Goal: Check status: Check status

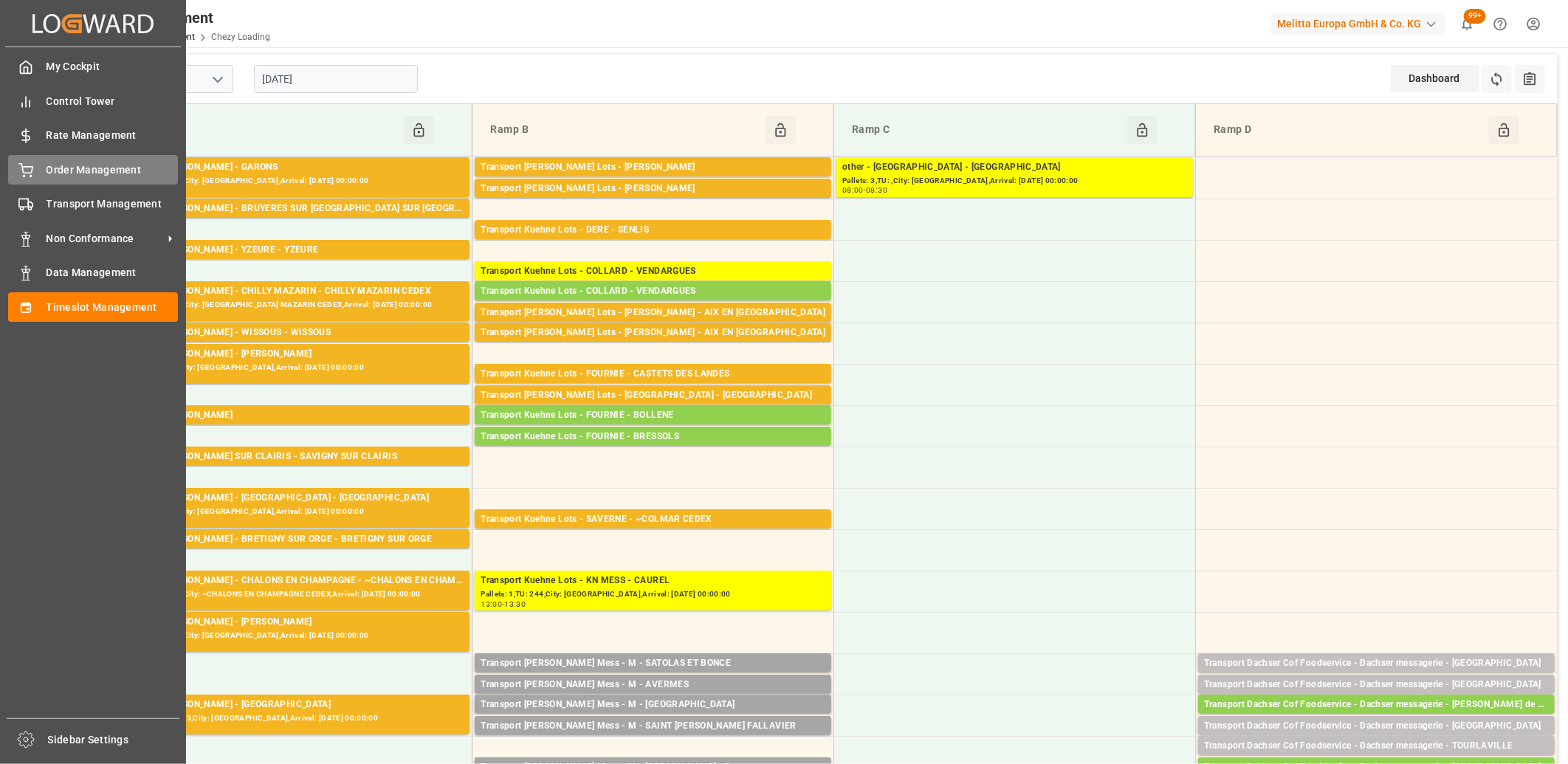
scroll to position [245, 0]
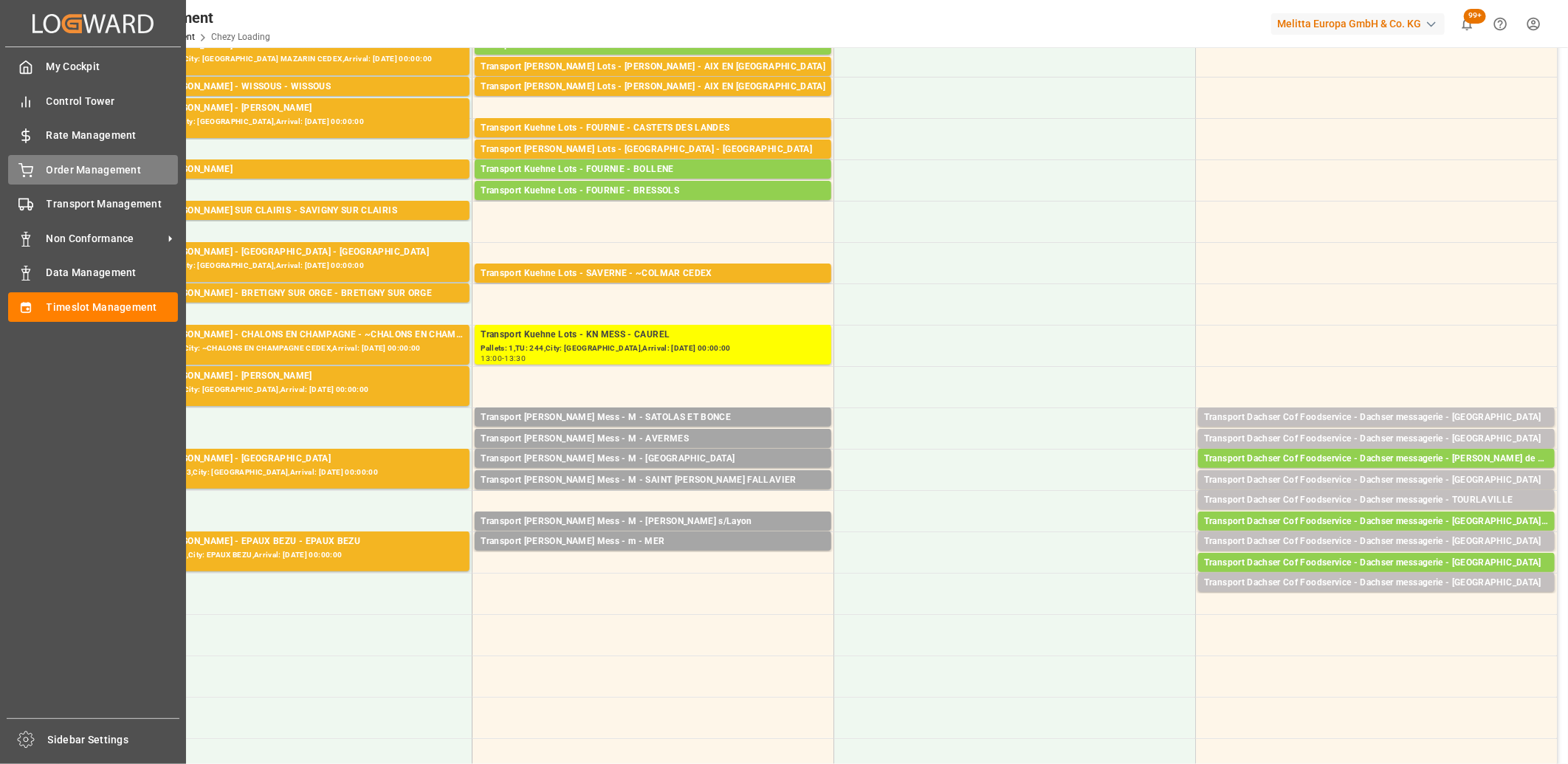
click at [30, 169] on icon at bounding box center [25, 170] width 14 height 14
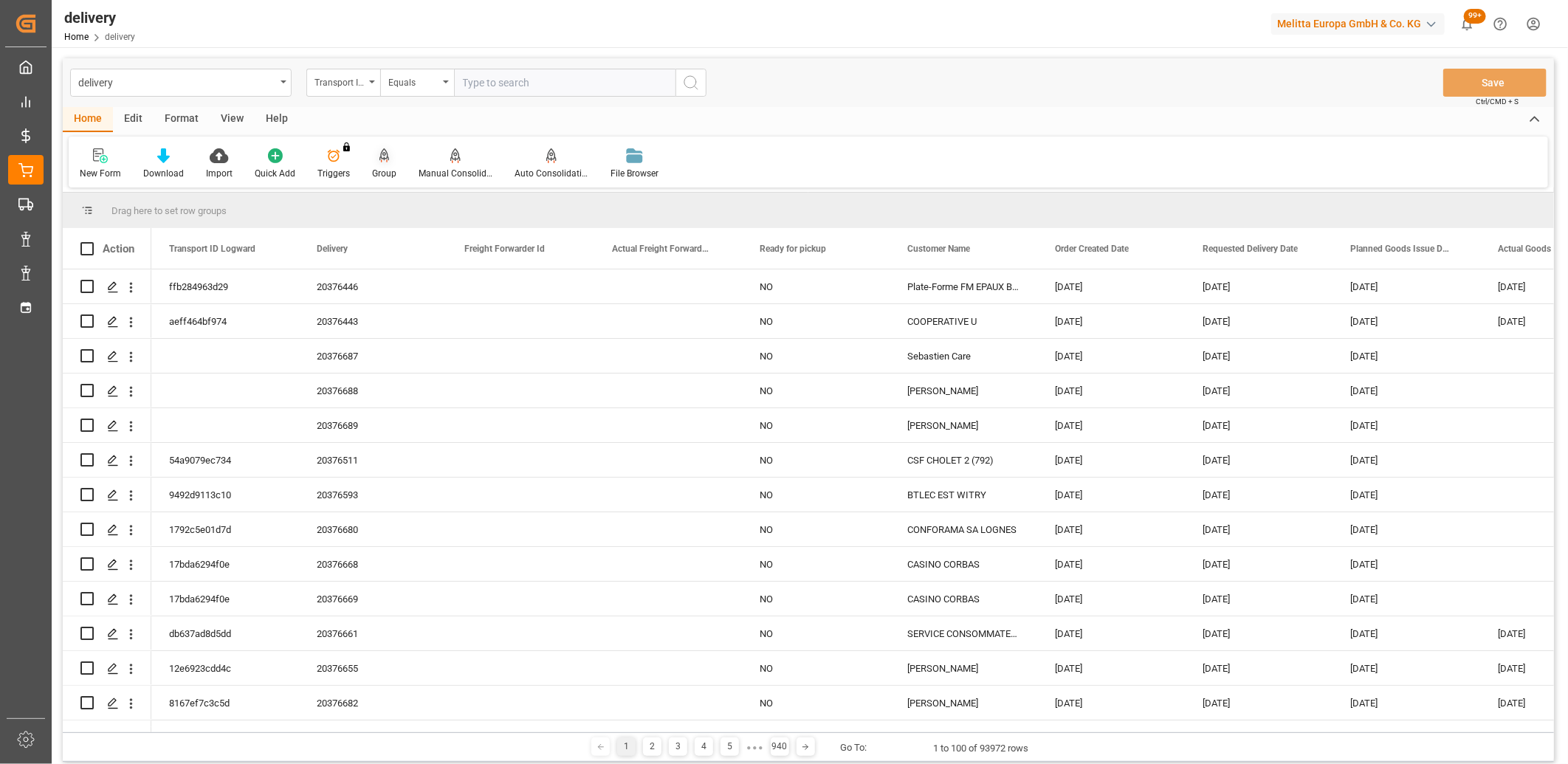
click at [379, 157] on icon at bounding box center [384, 155] width 11 height 14
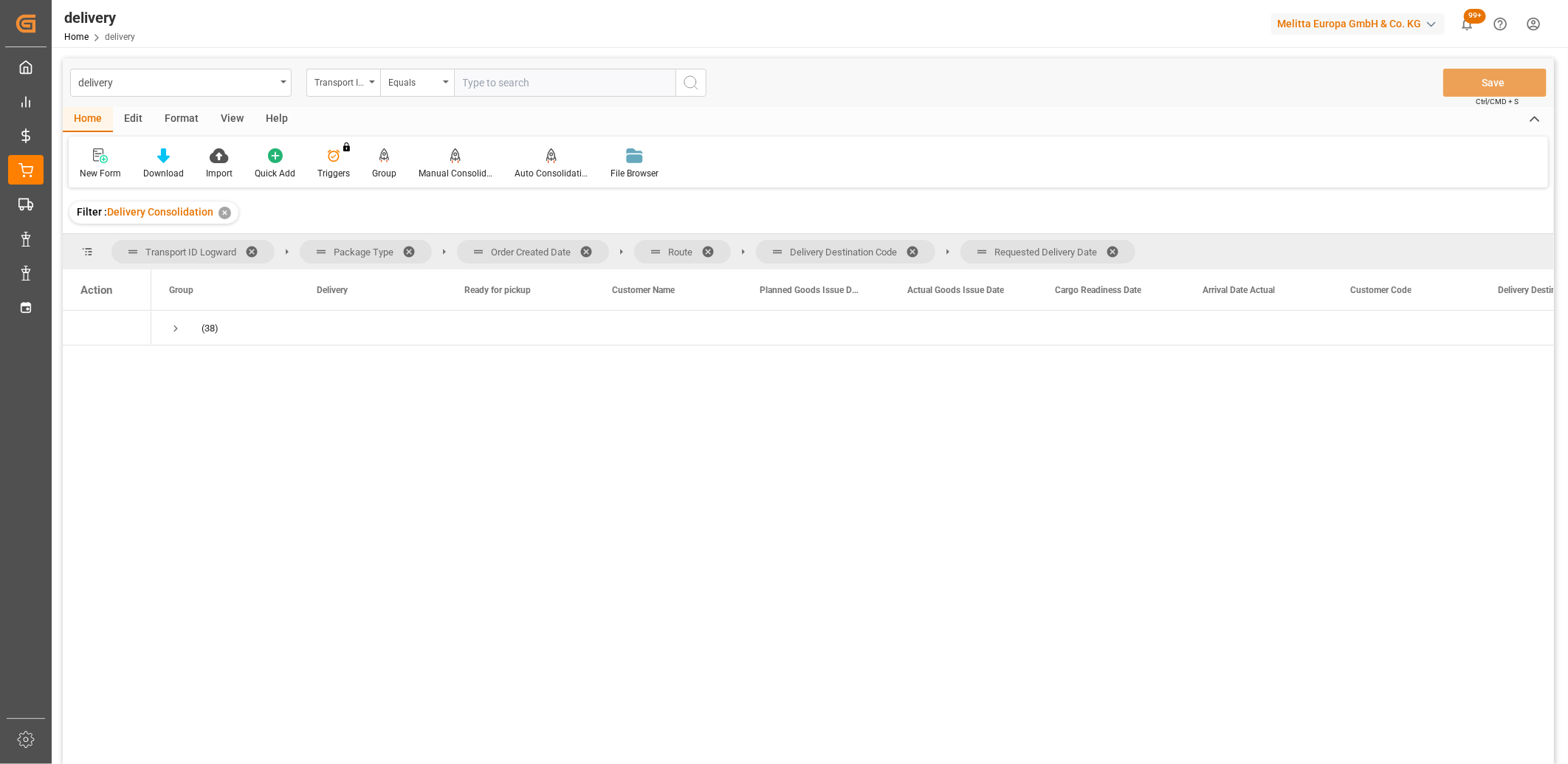
click at [1123, 248] on span at bounding box center [1117, 252] width 24 height 13
click at [915, 252] on span at bounding box center [917, 252] width 24 height 13
click at [709, 252] on span at bounding box center [713, 252] width 24 height 13
click at [587, 249] on span at bounding box center [591, 252] width 24 height 13
click at [173, 326] on span "Press SPACE to select this row." at bounding box center [176, 329] width 13 height 13
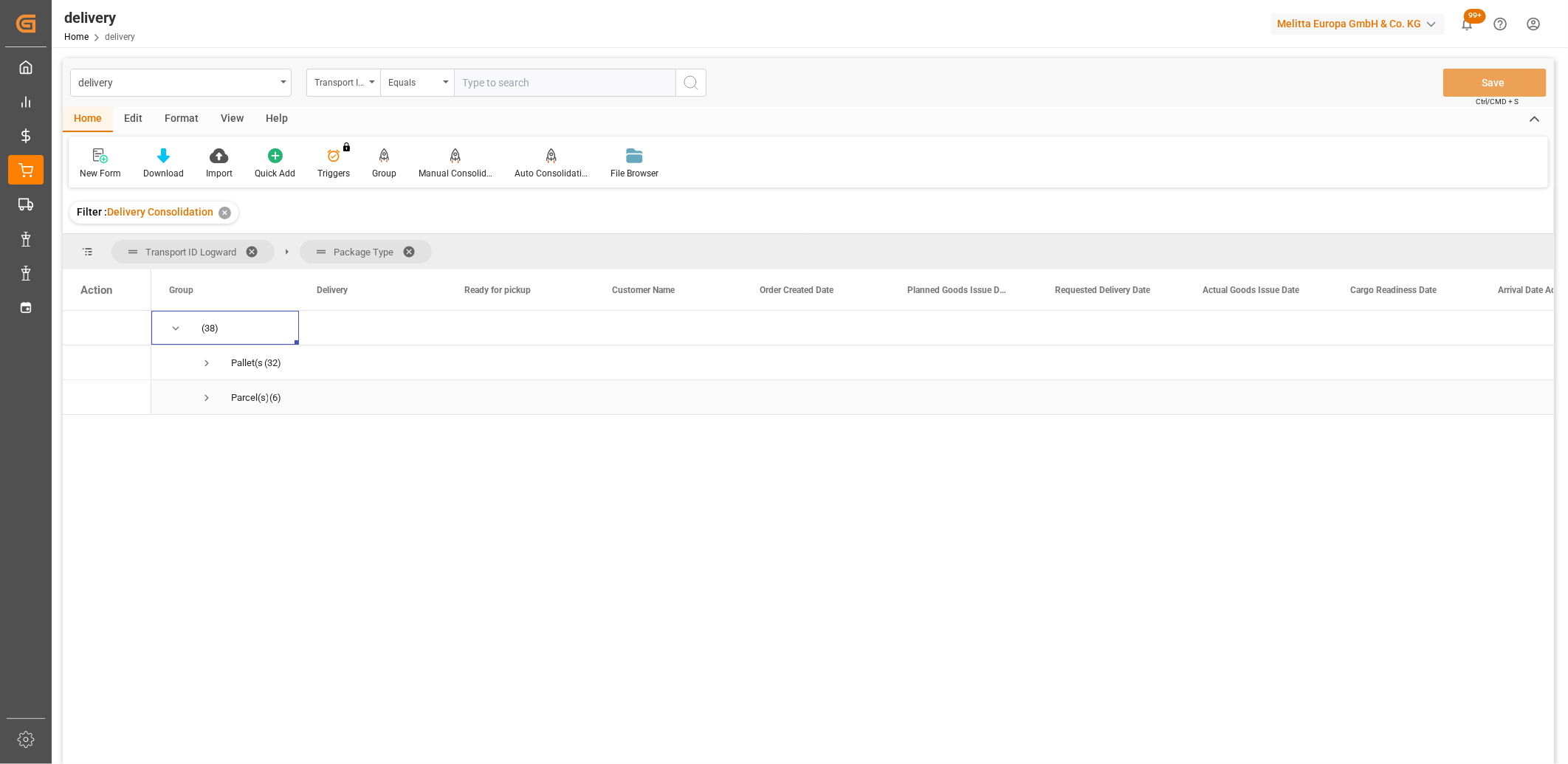
click at [201, 396] on span "Press SPACE to select this row." at bounding box center [207, 398] width 13 height 13
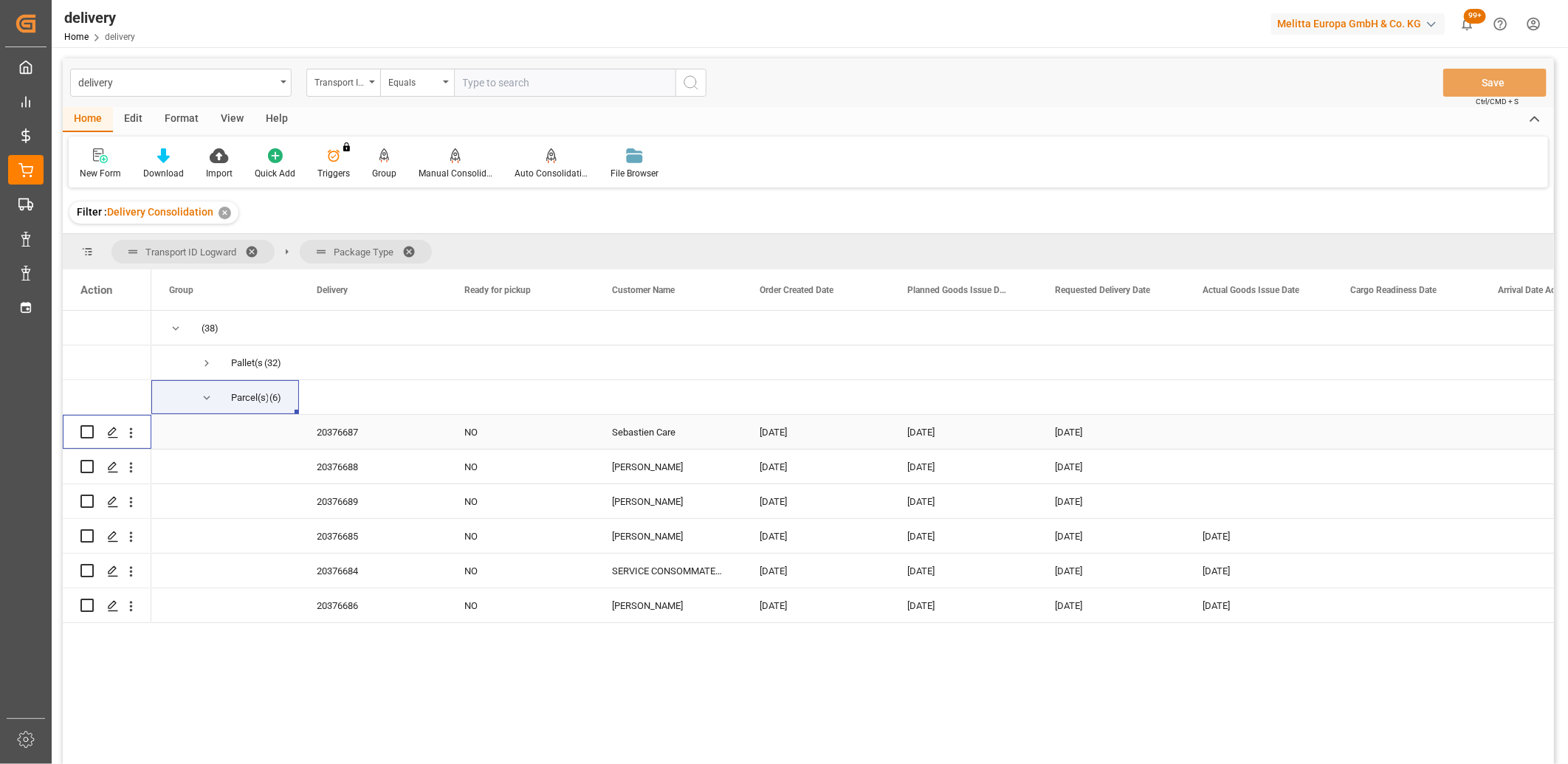
click at [90, 434] on input "Press Space to toggle row selection (unchecked)" at bounding box center [88, 432] width 13 height 13
checkbox input "true"
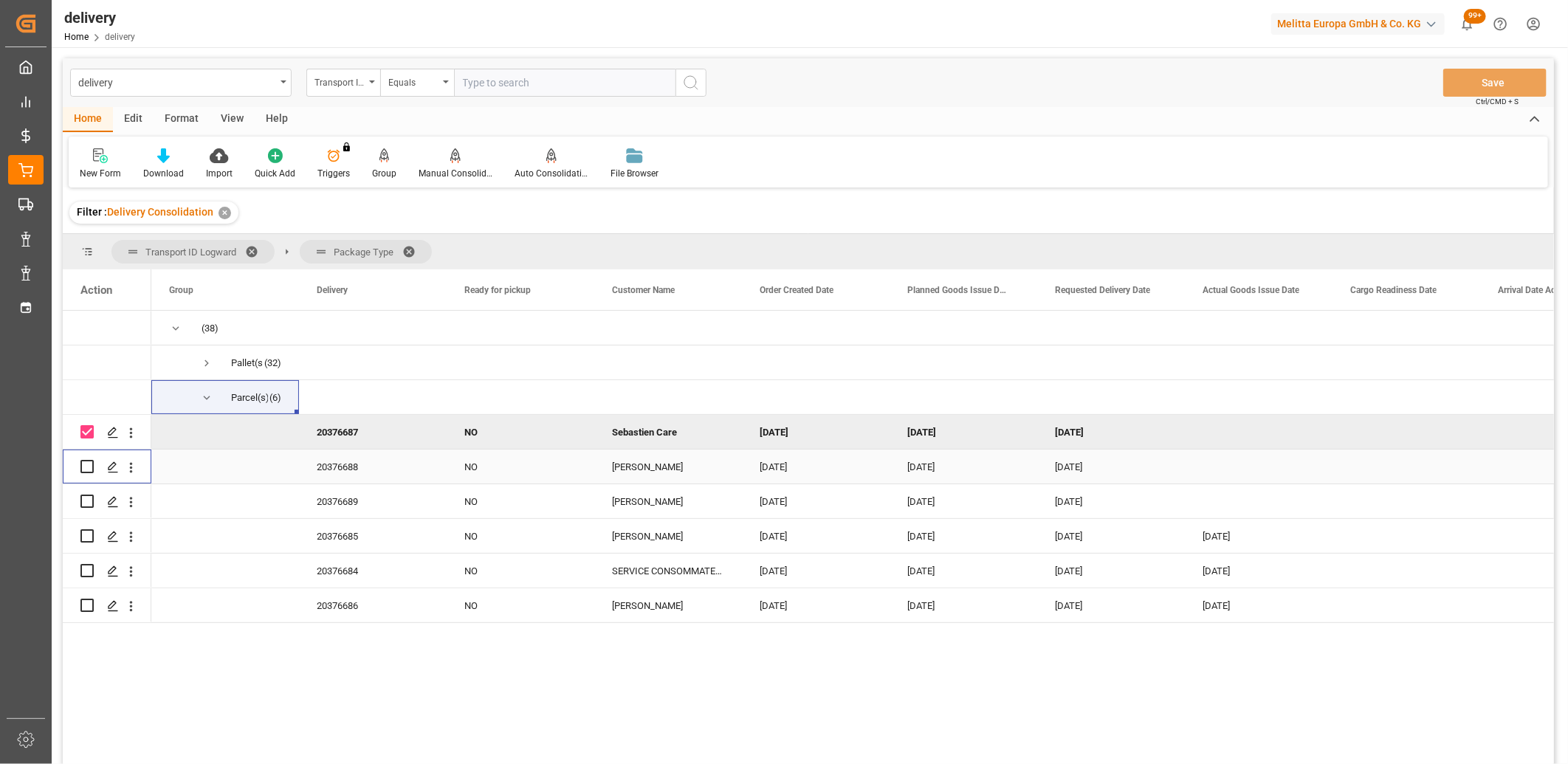
click at [90, 462] on input "Press Space to toggle row selection (unchecked)" at bounding box center [88, 467] width 13 height 13
checkbox input "true"
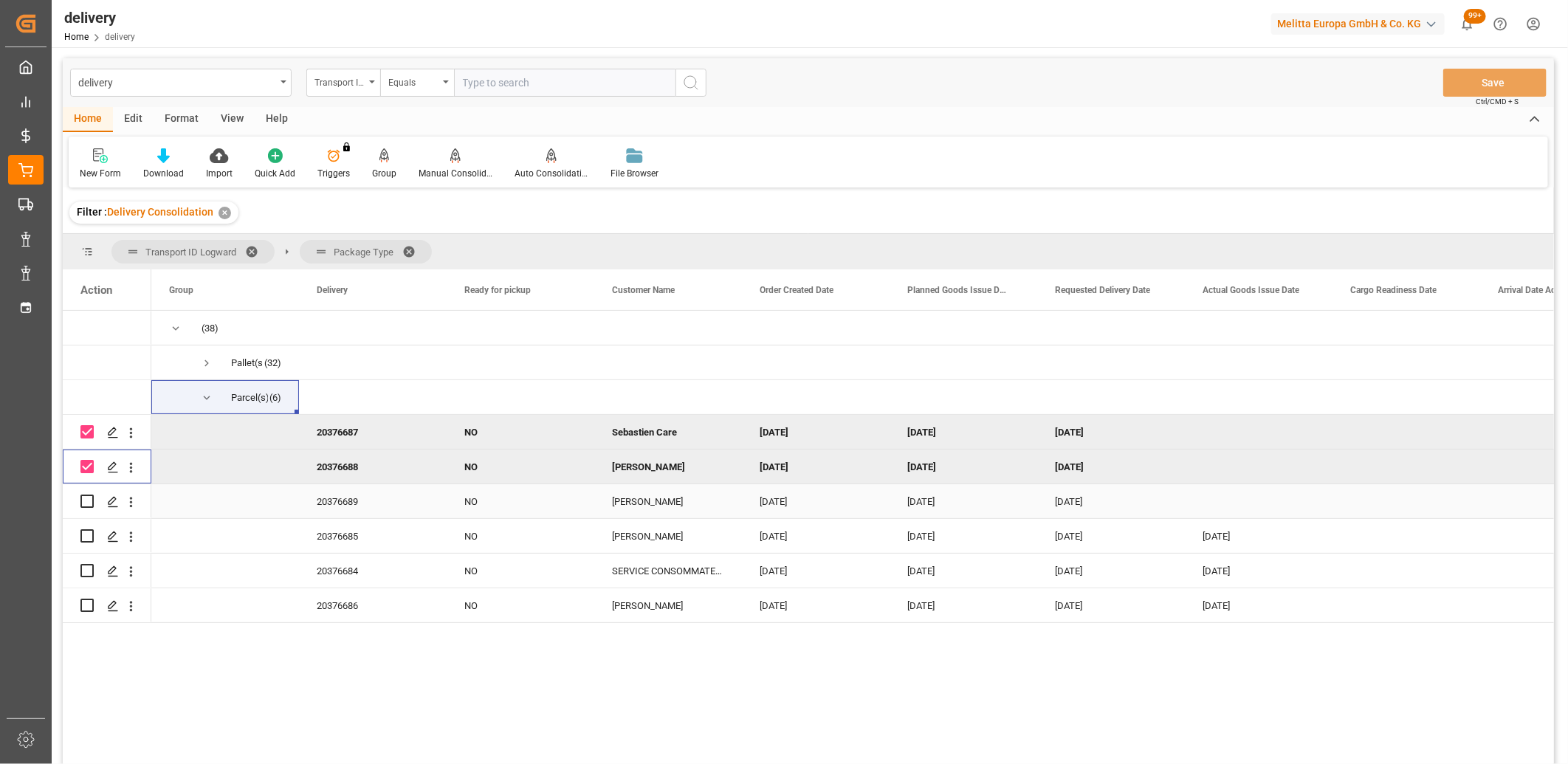
click at [90, 503] on input "Press Space to toggle row selection (unchecked)" at bounding box center [88, 501] width 13 height 13
checkbox input "true"
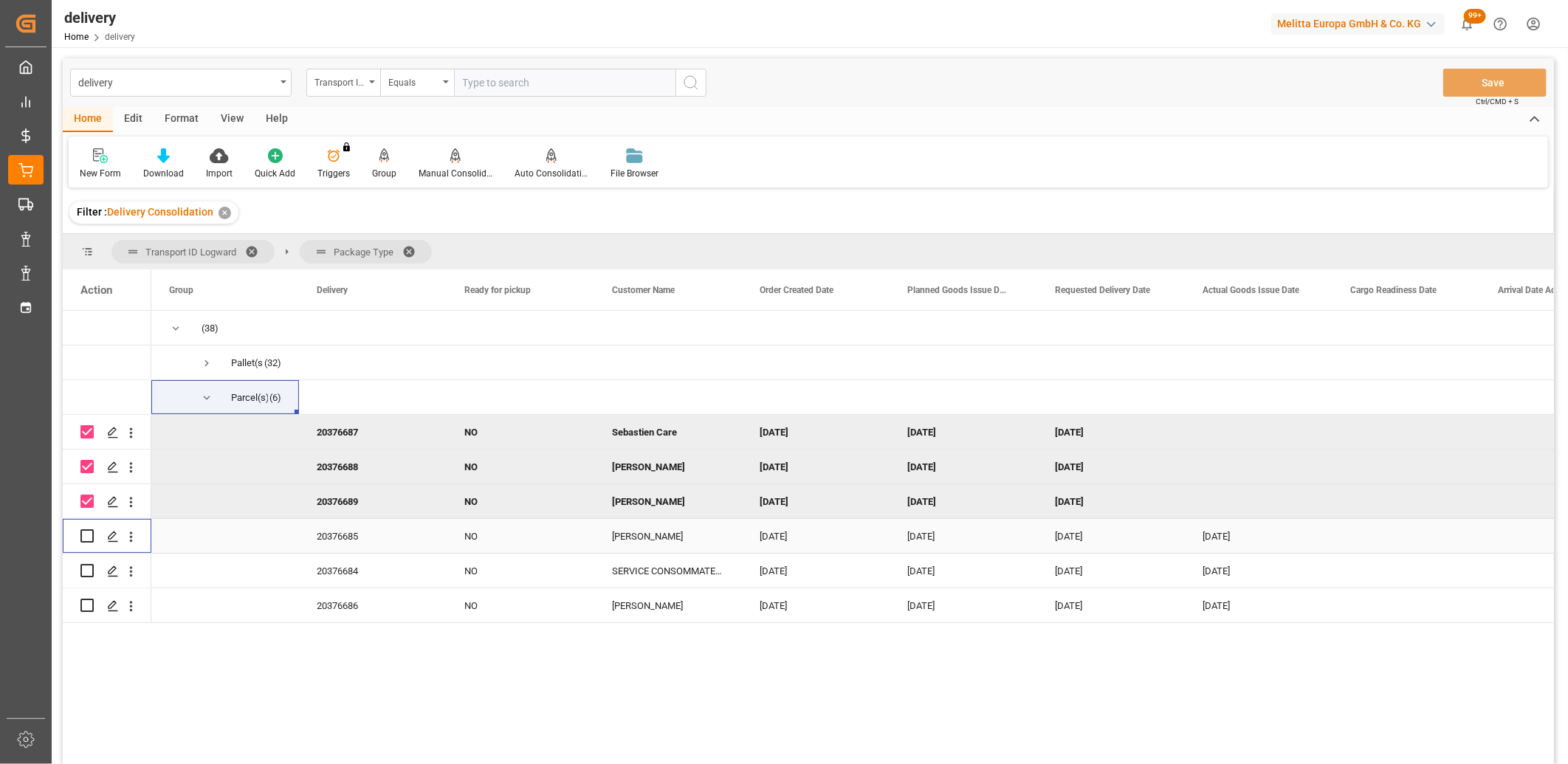
click at [88, 534] on input "Press Space to toggle row selection (unchecked)" at bounding box center [88, 536] width 13 height 13
checkbox input "true"
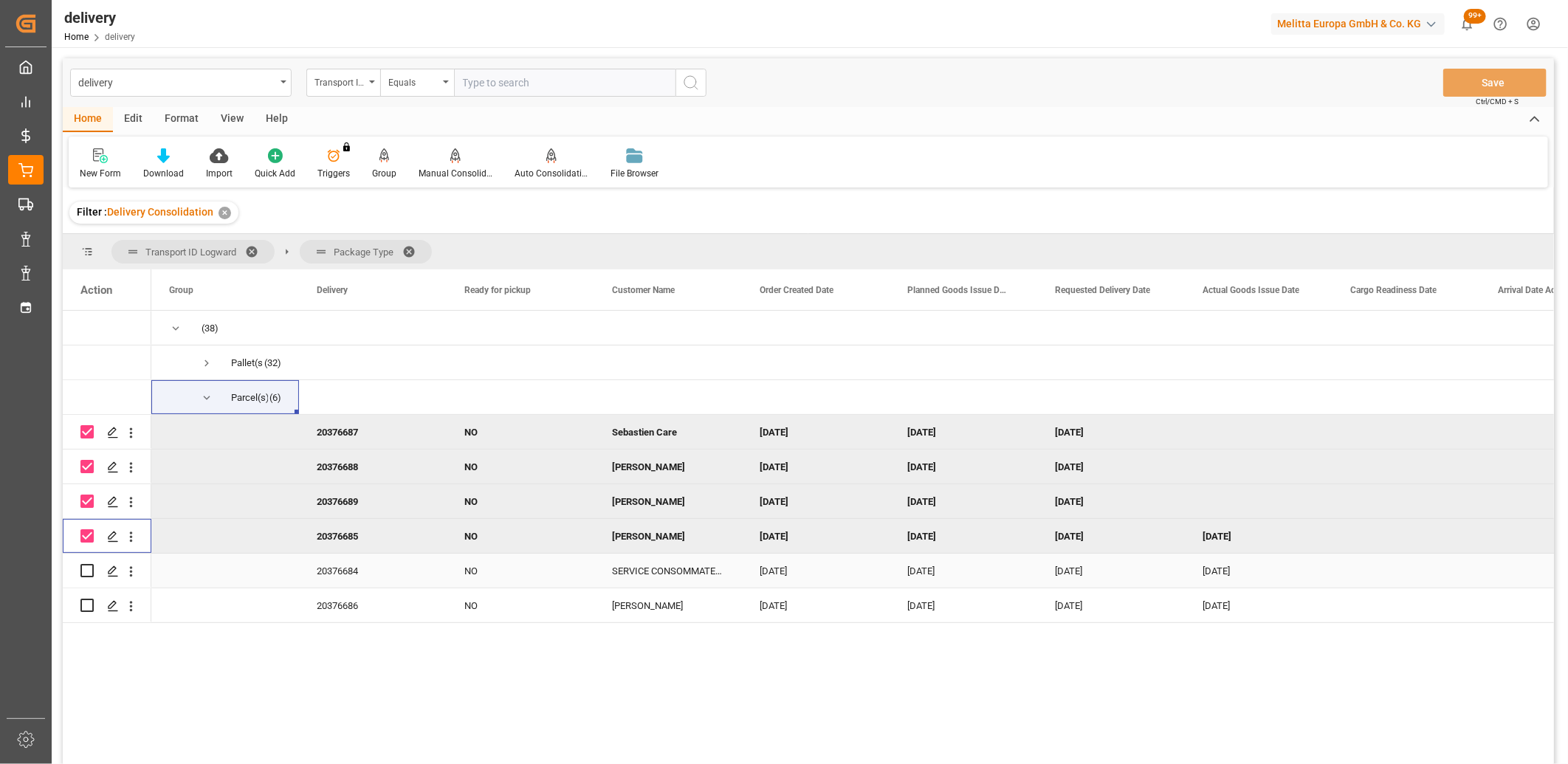
click at [86, 577] on div "Press SPACE to select this row." at bounding box center [88, 570] width 13 height 34
click at [85, 600] on input "Press Space to toggle row selection (unchecked)" at bounding box center [88, 605] width 13 height 13
checkbox input "true"
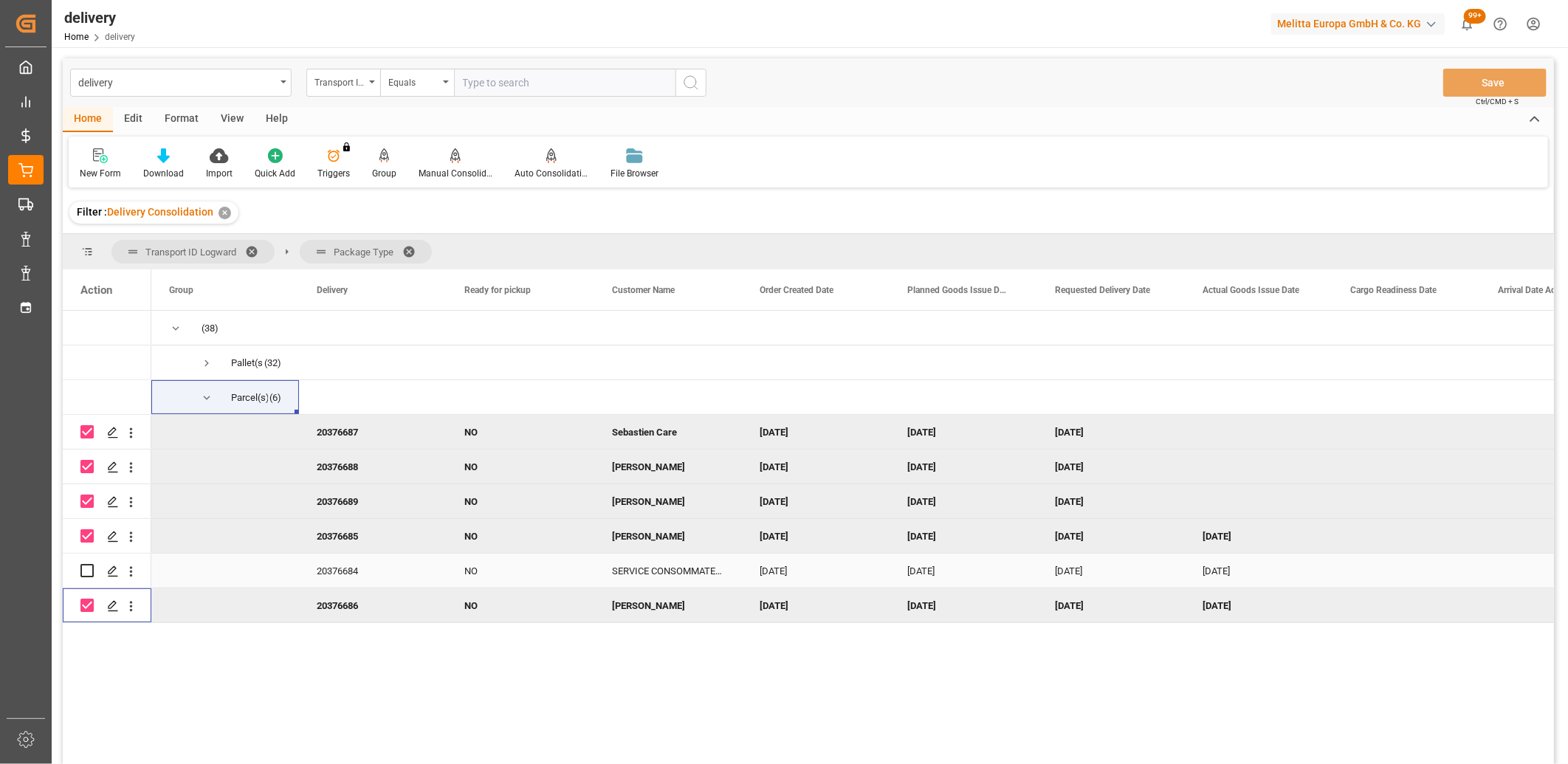
click at [83, 570] on input "Press Space to toggle row selection (unchecked)" at bounding box center [88, 571] width 13 height 13
checkbox input "true"
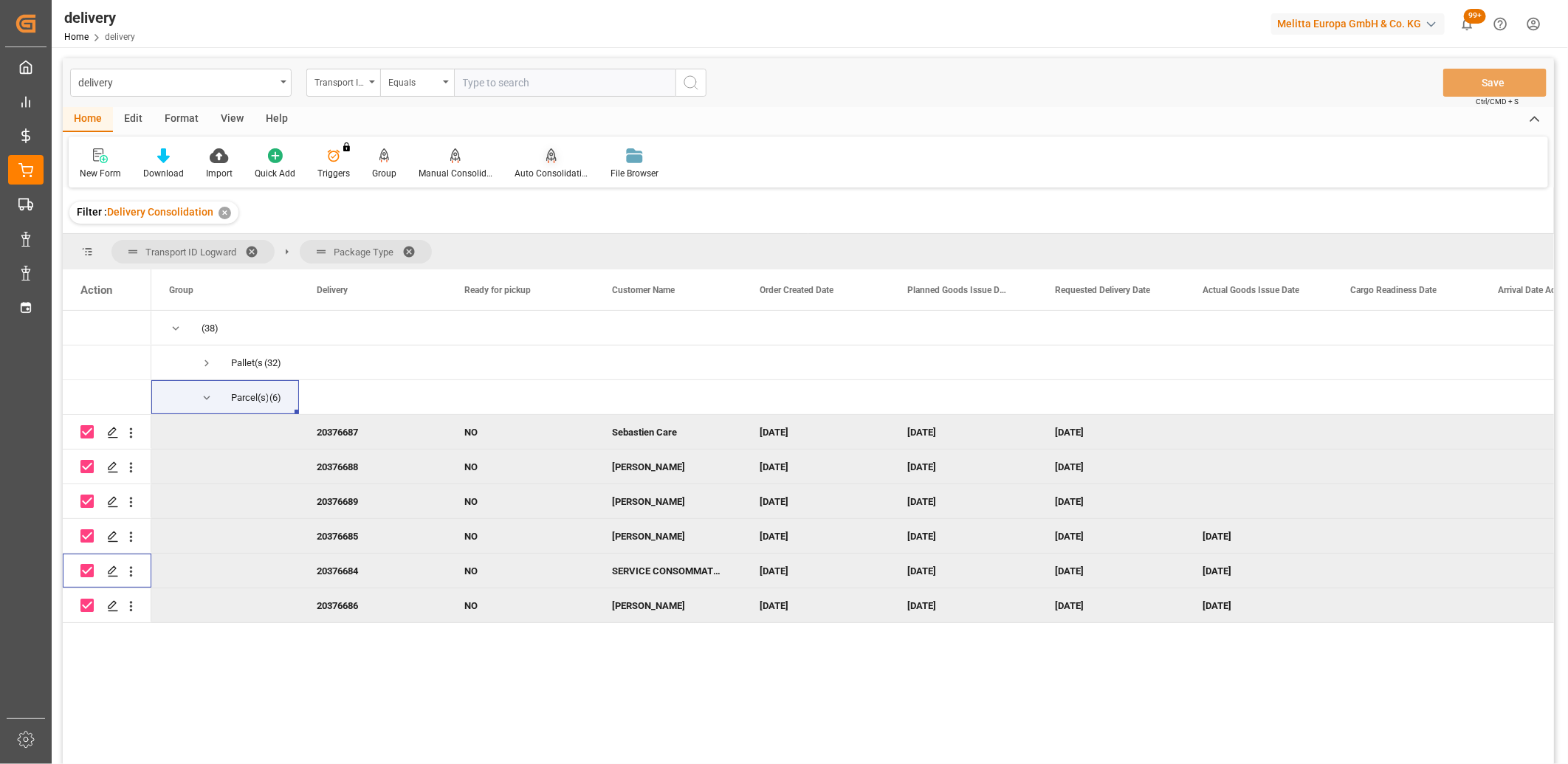
click at [546, 169] on div "Auto Consolidation" at bounding box center [551, 173] width 74 height 13
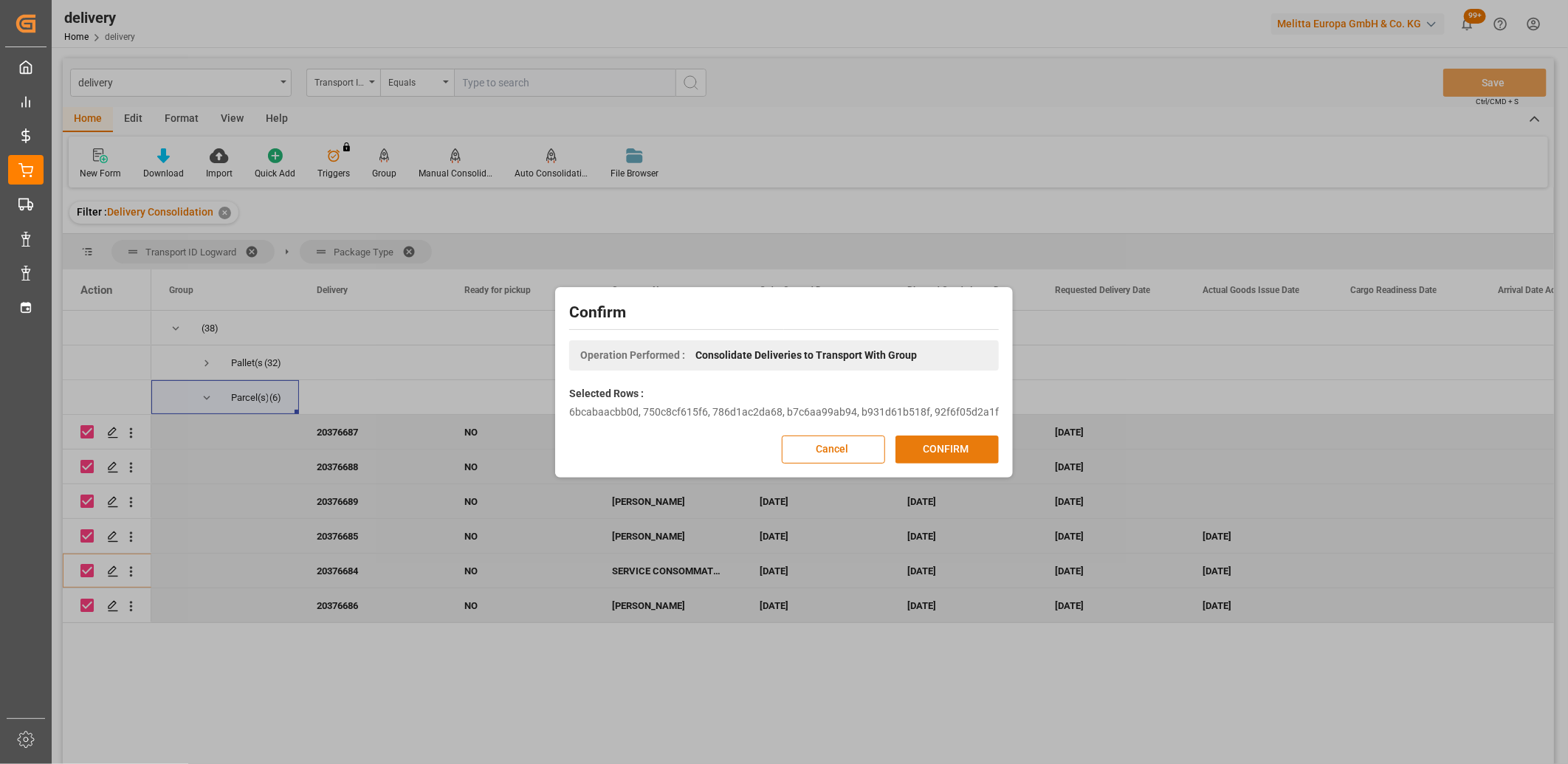
click at [913, 447] on button "CONFIRM" at bounding box center [947, 449] width 103 height 28
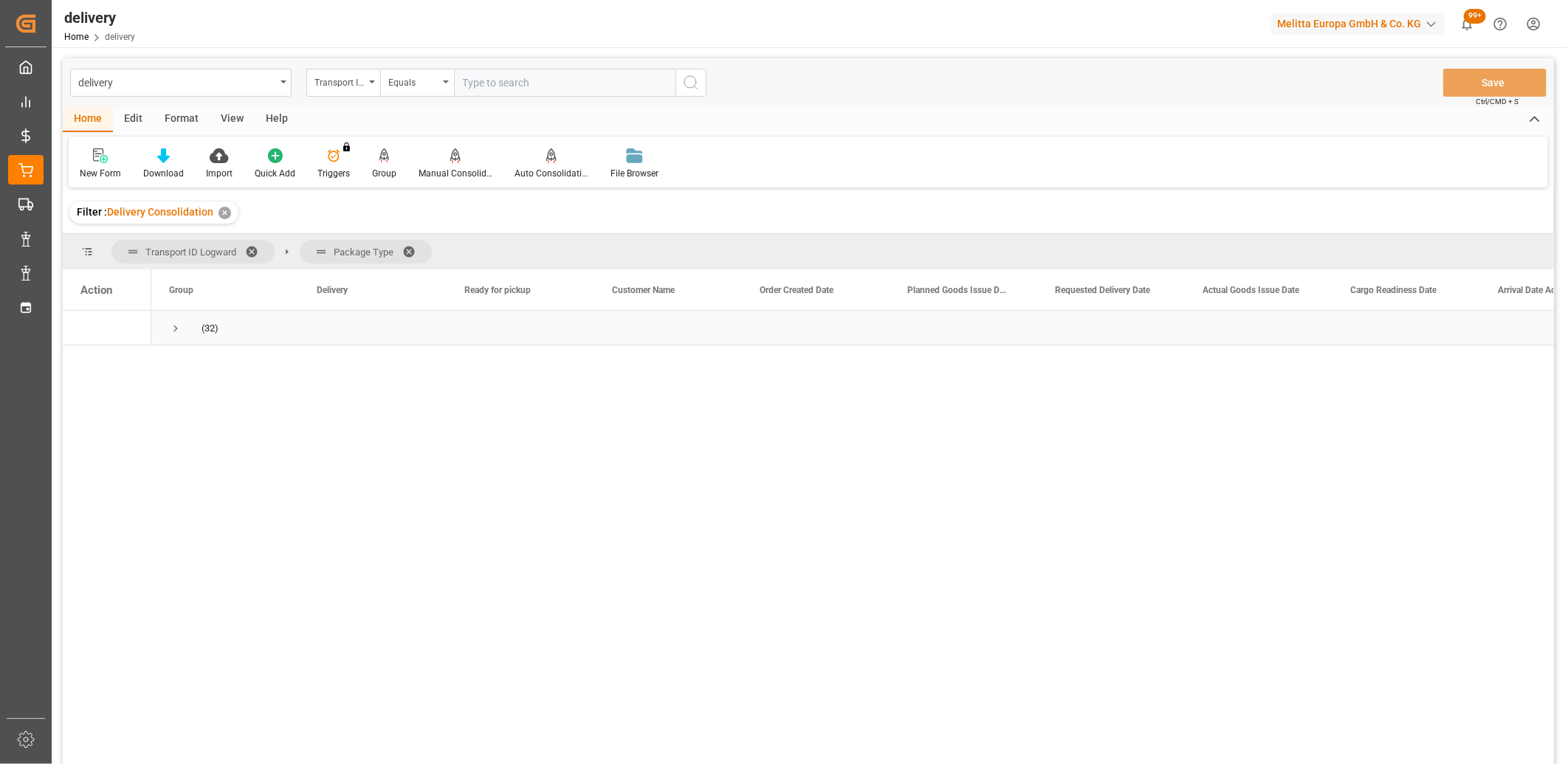
click at [176, 325] on span "Press SPACE to select this row." at bounding box center [176, 329] width 13 height 13
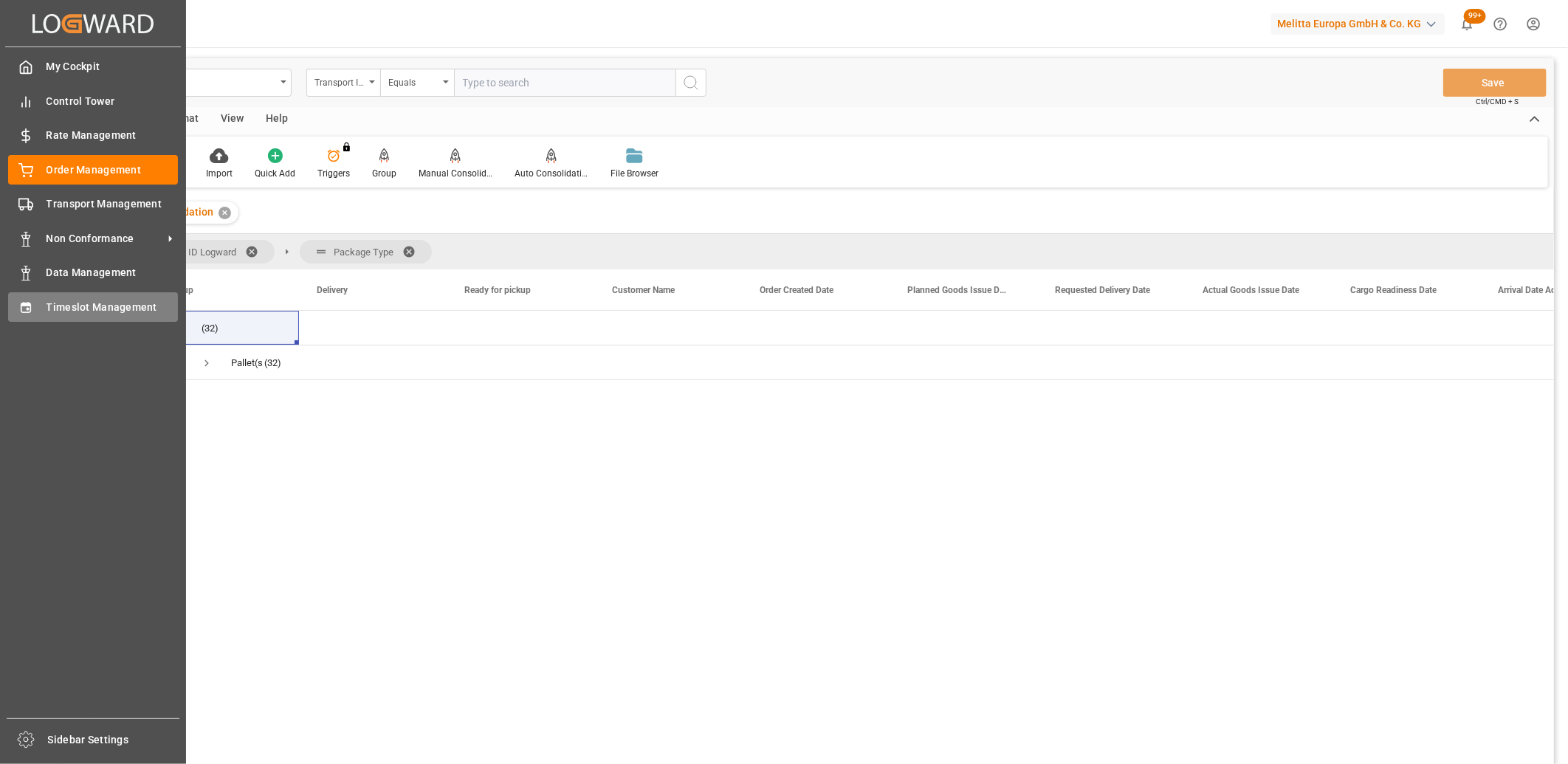
click at [34, 311] on div "Timeslot Management Timeslot Management" at bounding box center [92, 307] width 169 height 29
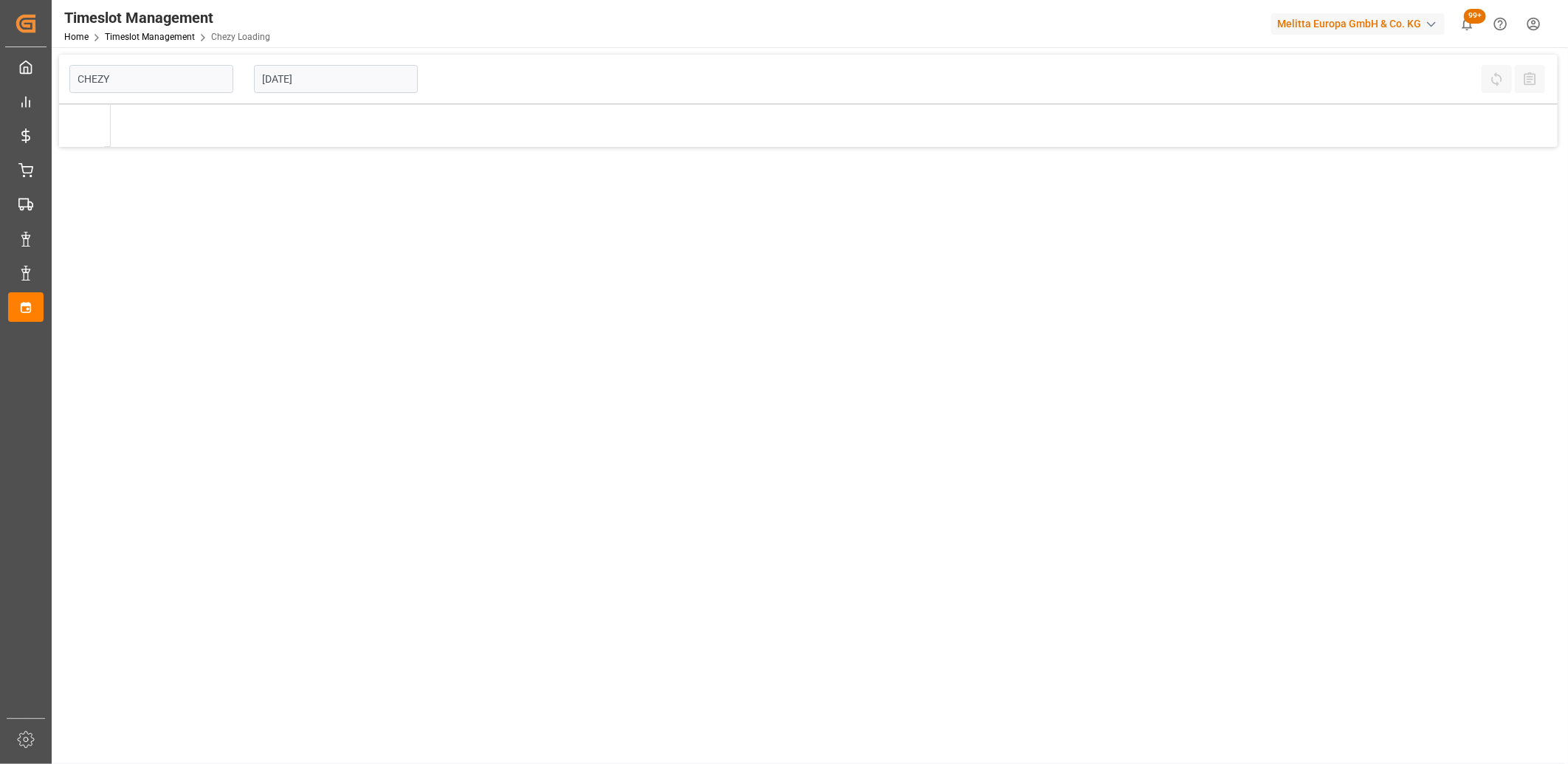
type input "Chezy Loading"
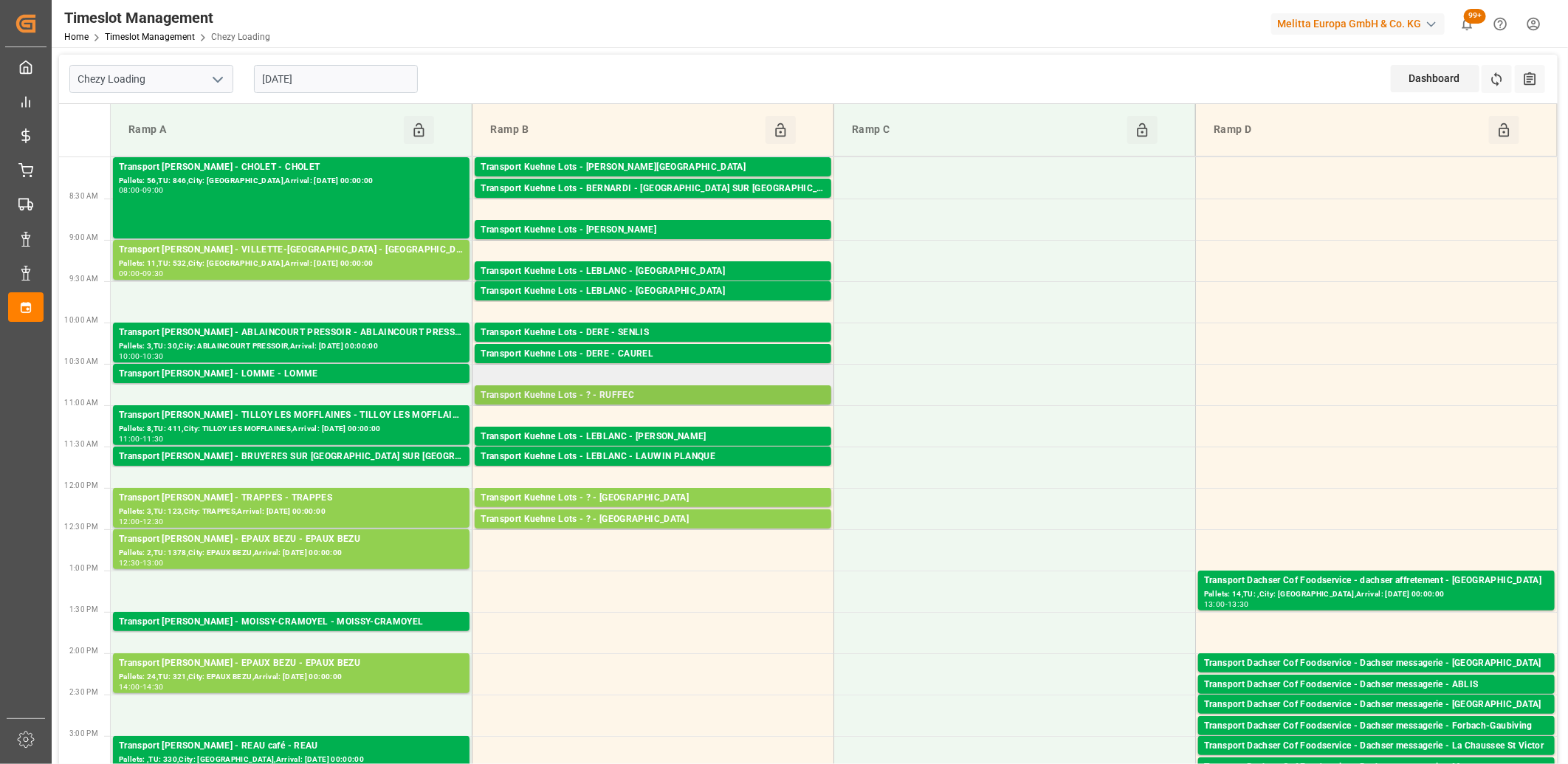
click at [548, 403] on div "Pallets: 2,TU: 1039,City: RUFFEC,Arrival: [DATE] 00:00:00" at bounding box center [652, 409] width 344 height 13
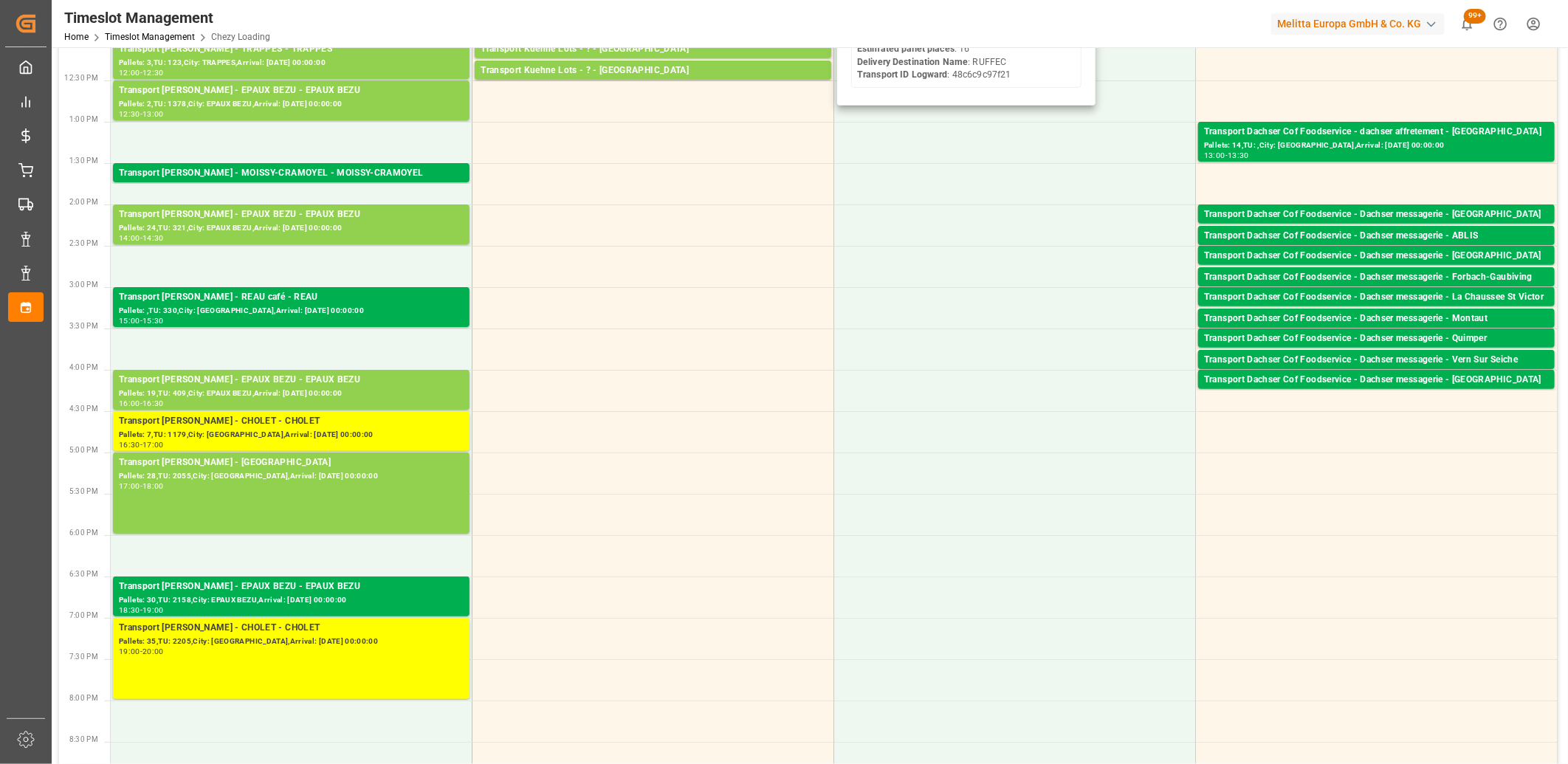
scroll to position [245, 0]
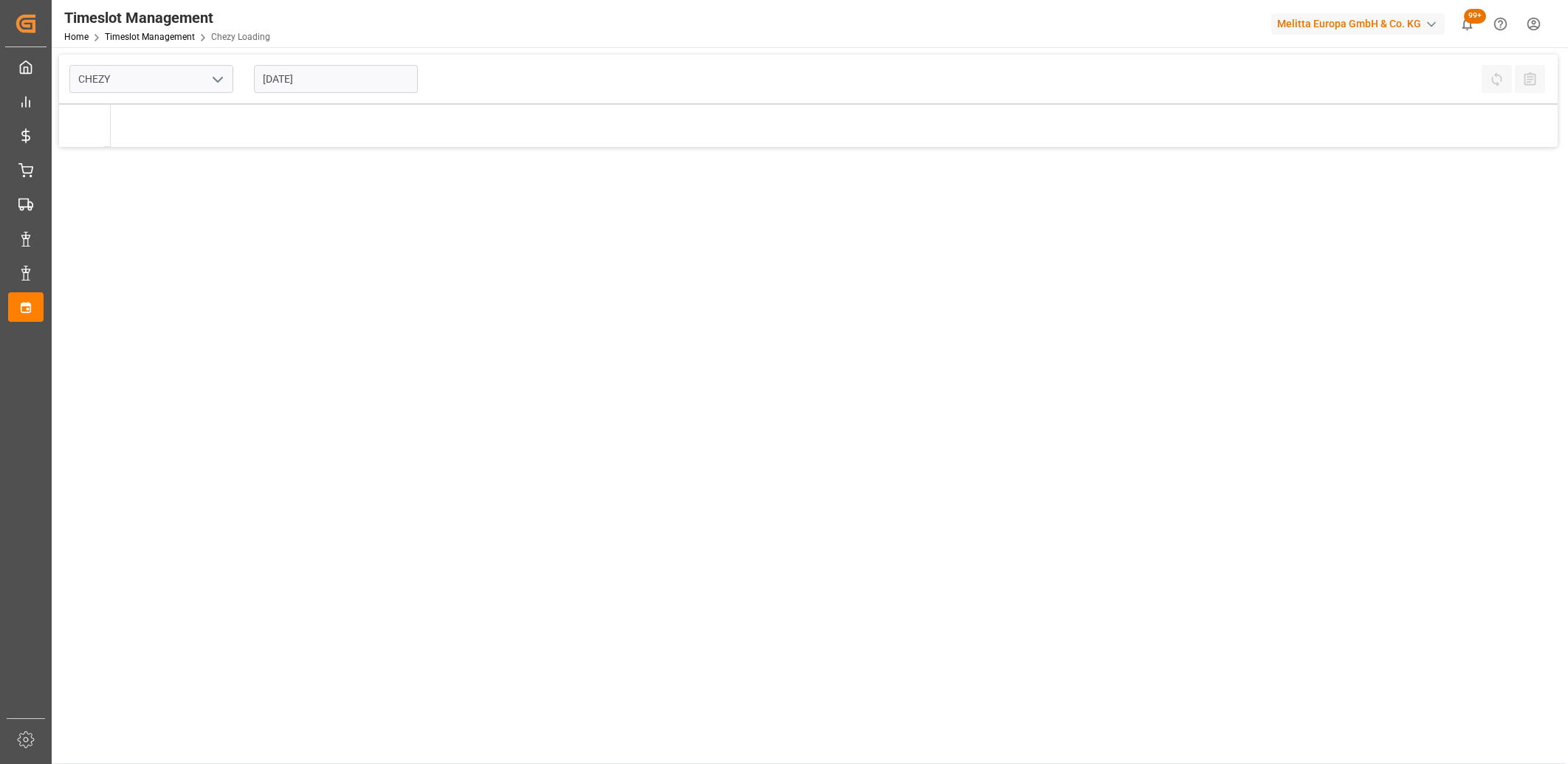
type input "Chezy Loading"
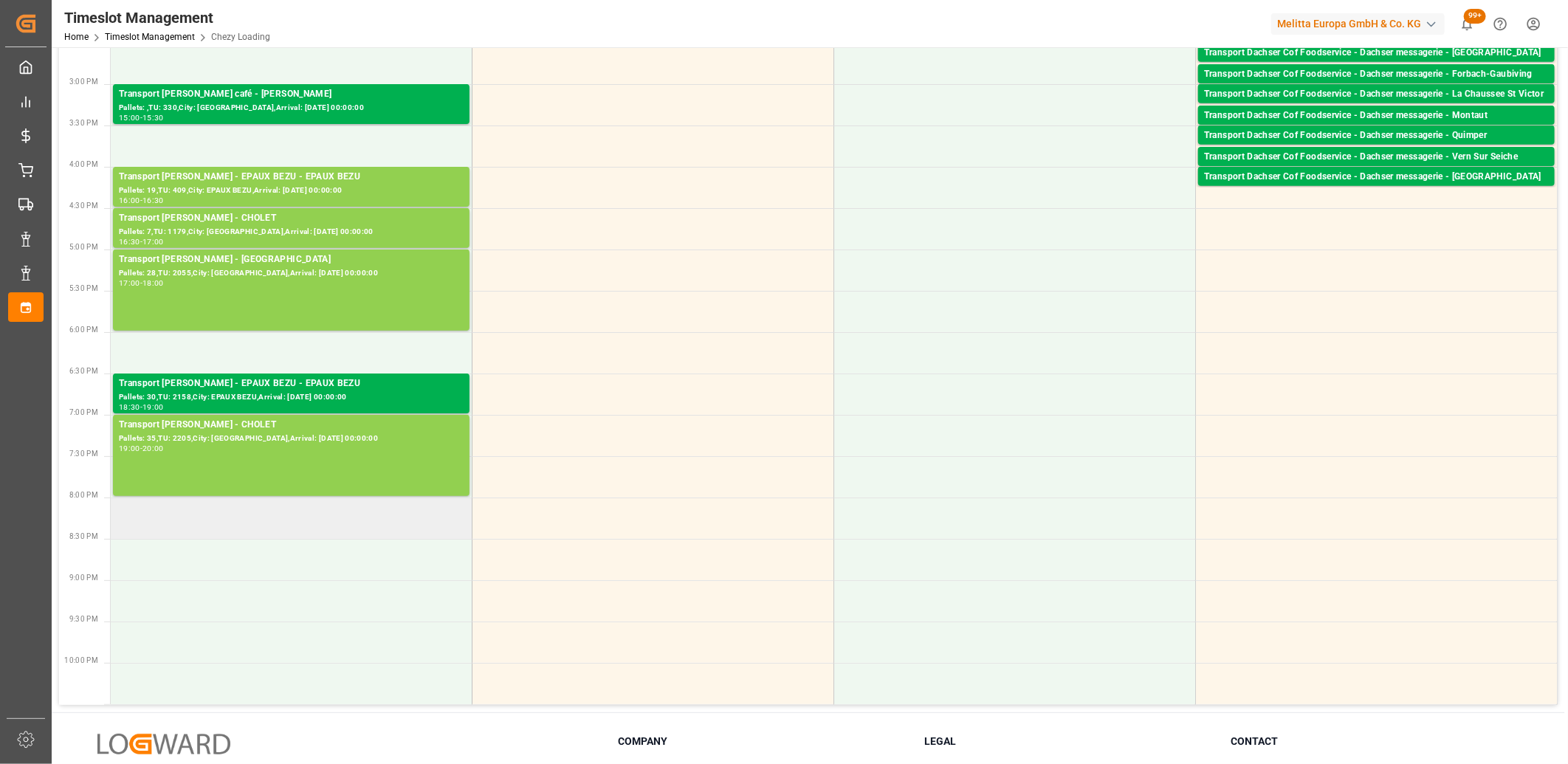
scroll to position [655, 0]
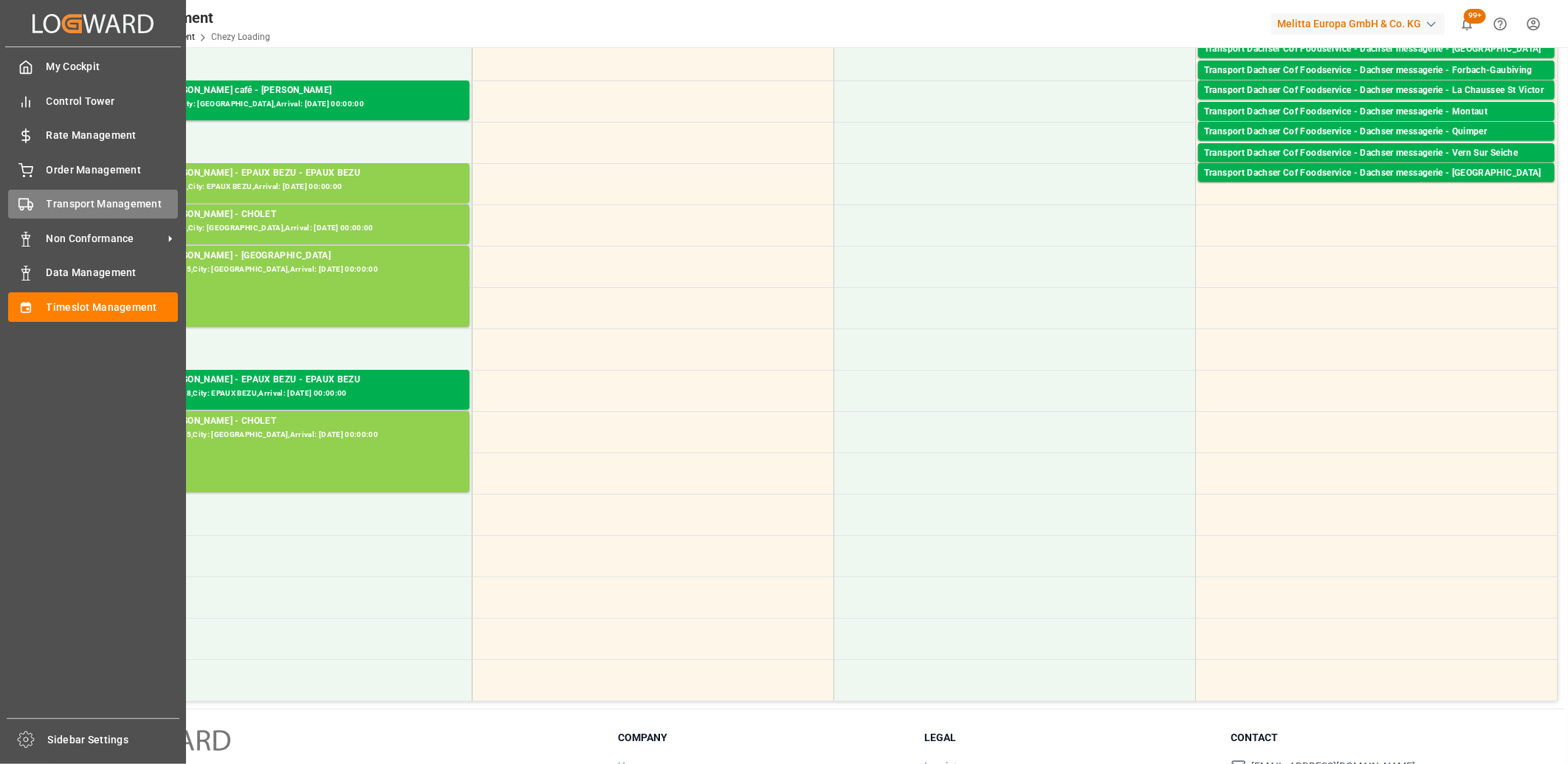
click at [23, 215] on div "Transport Management Transport Management" at bounding box center [92, 204] width 169 height 29
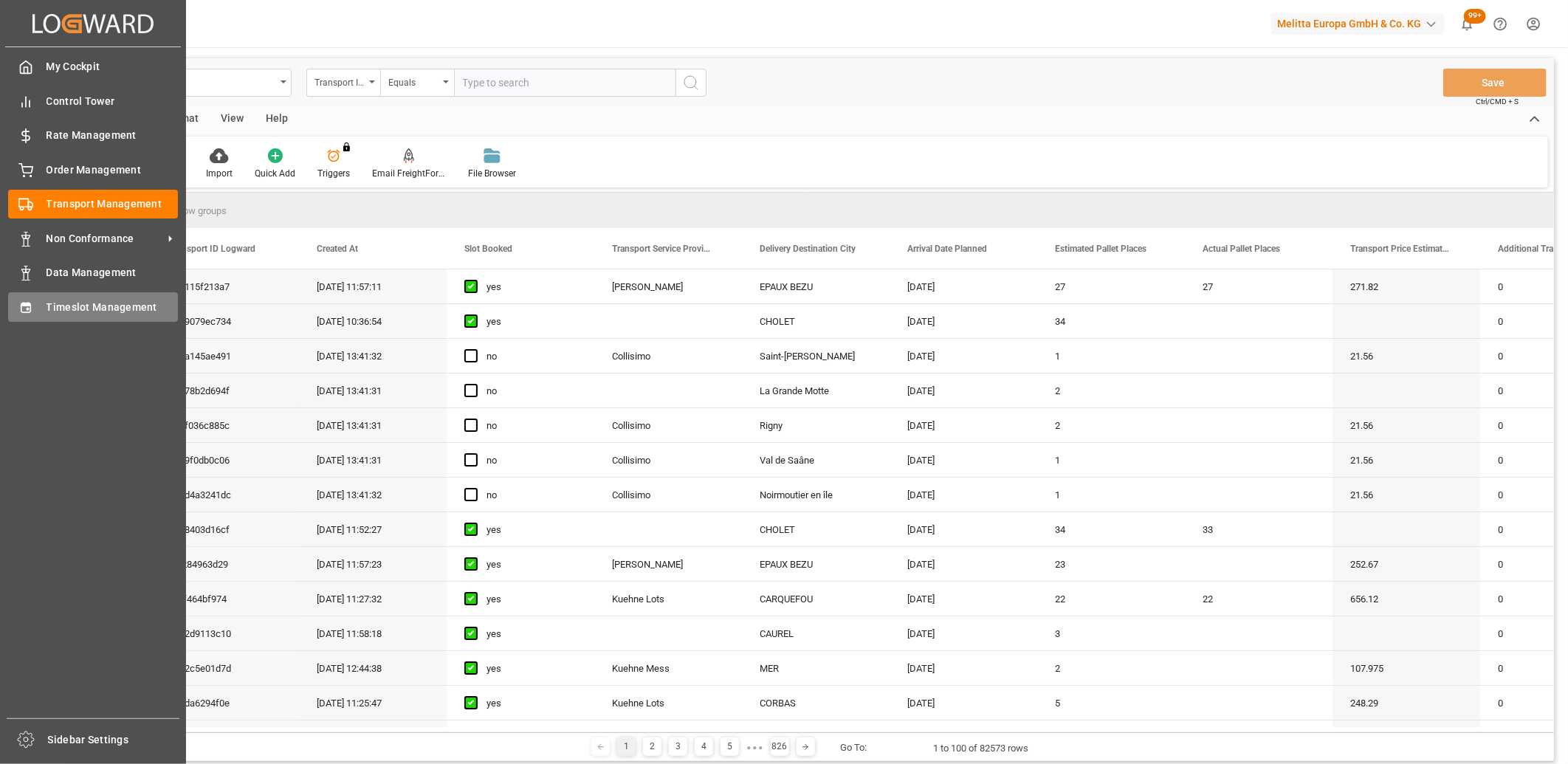
click at [8, 304] on div at bounding box center [20, 307] width 25 height 15
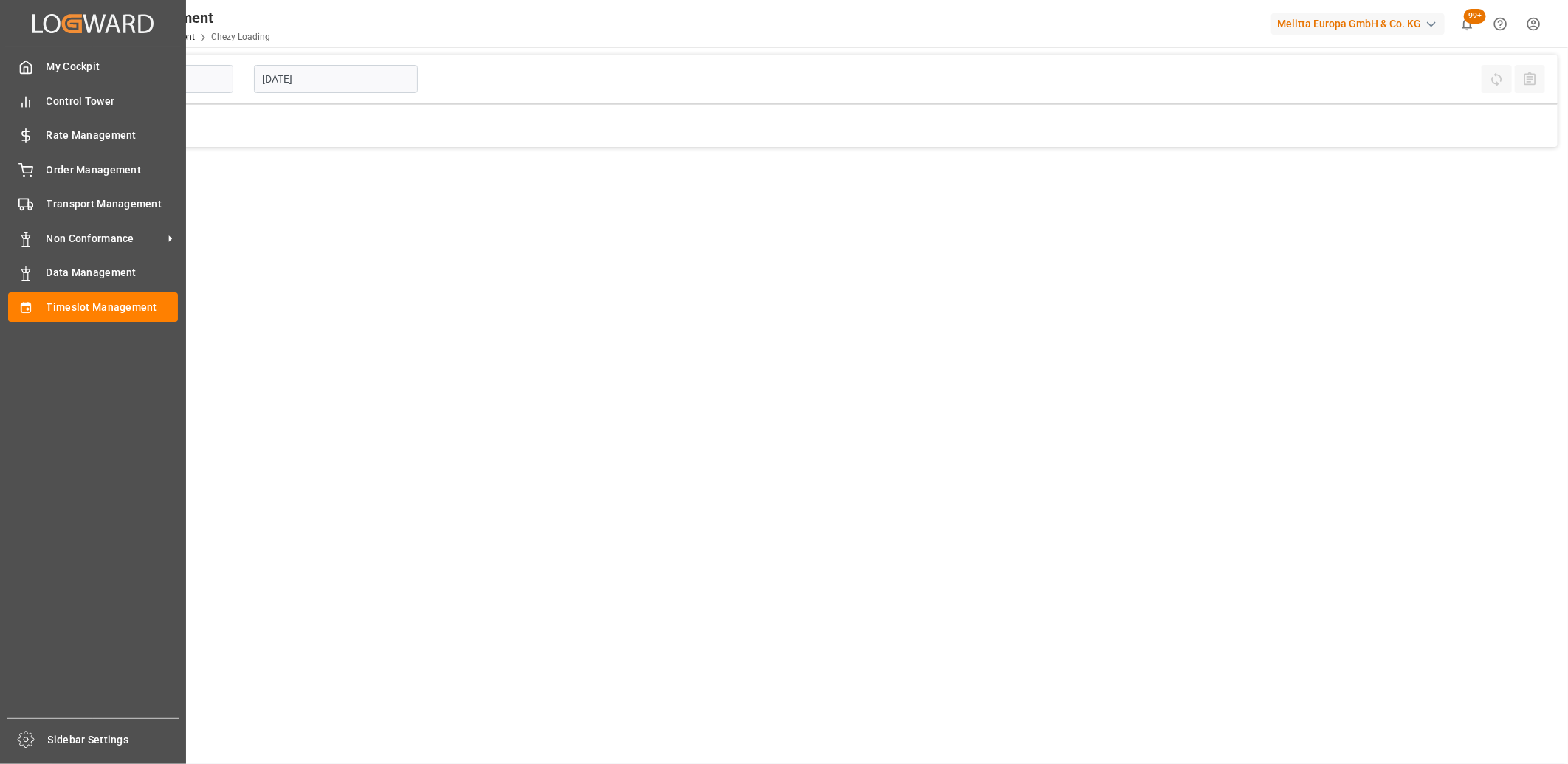
type input "Chezy Loading"
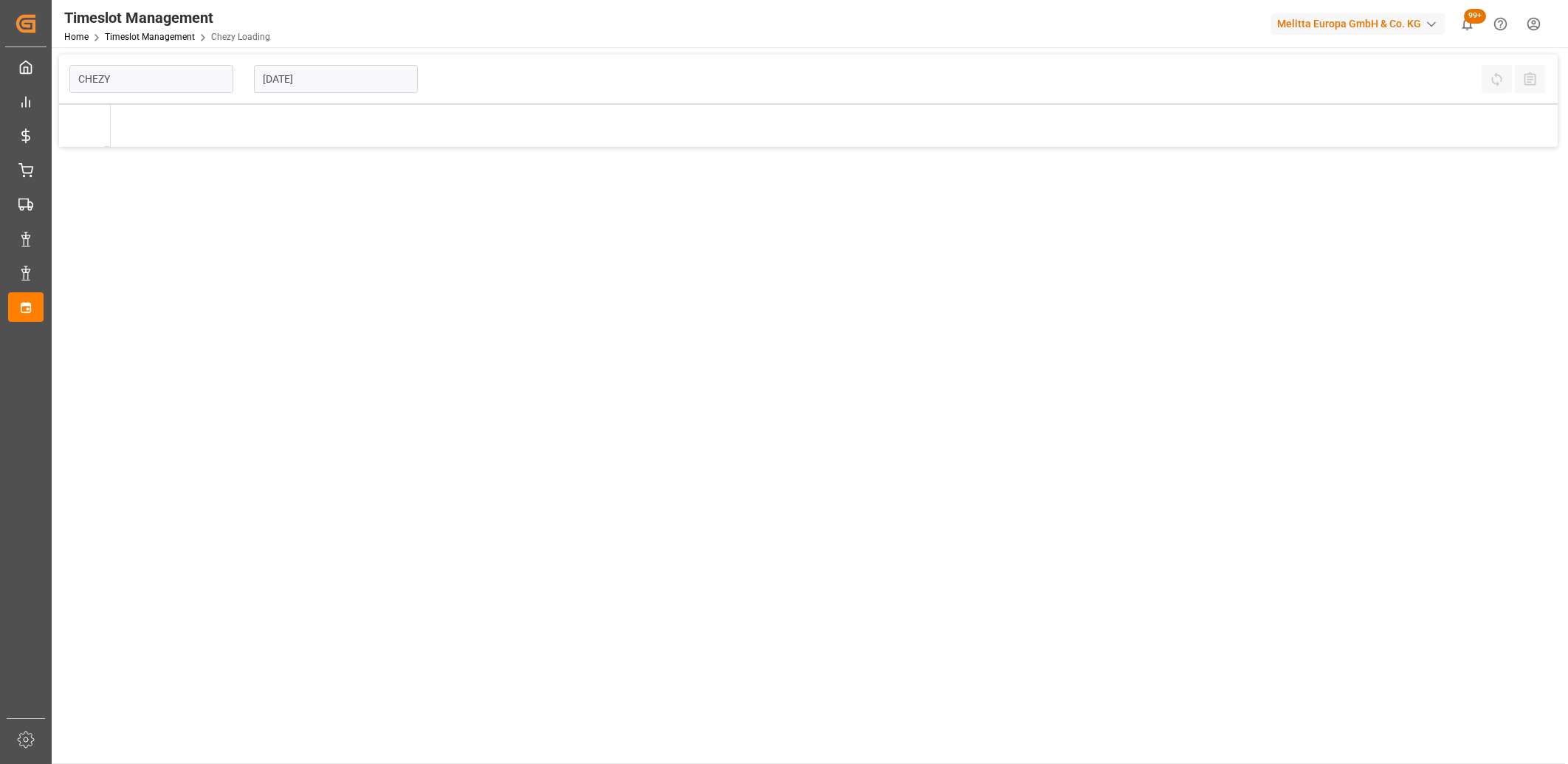
type input "Chezy Loading"
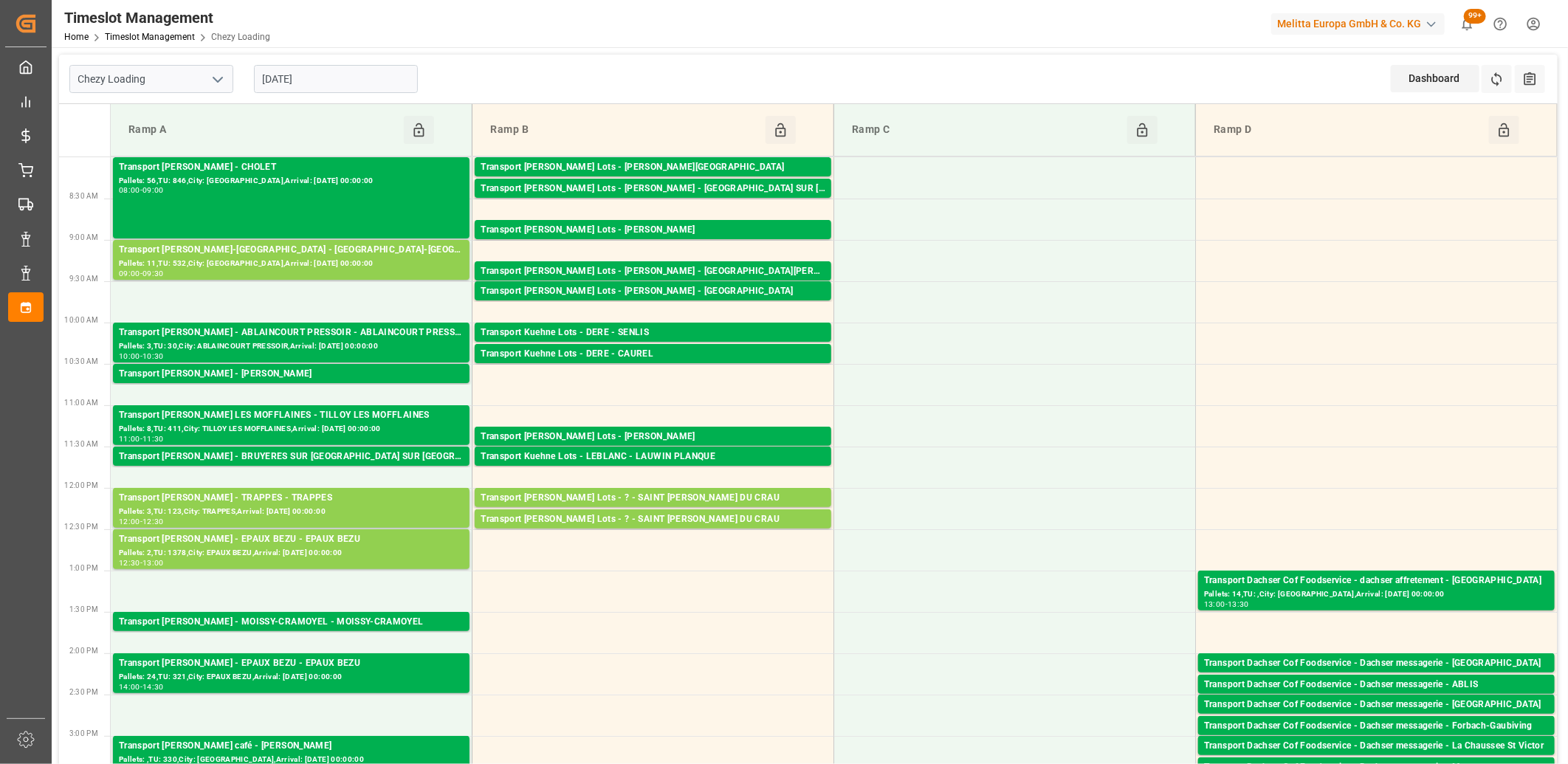
click at [392, 80] on input "[DATE]" at bounding box center [336, 79] width 164 height 28
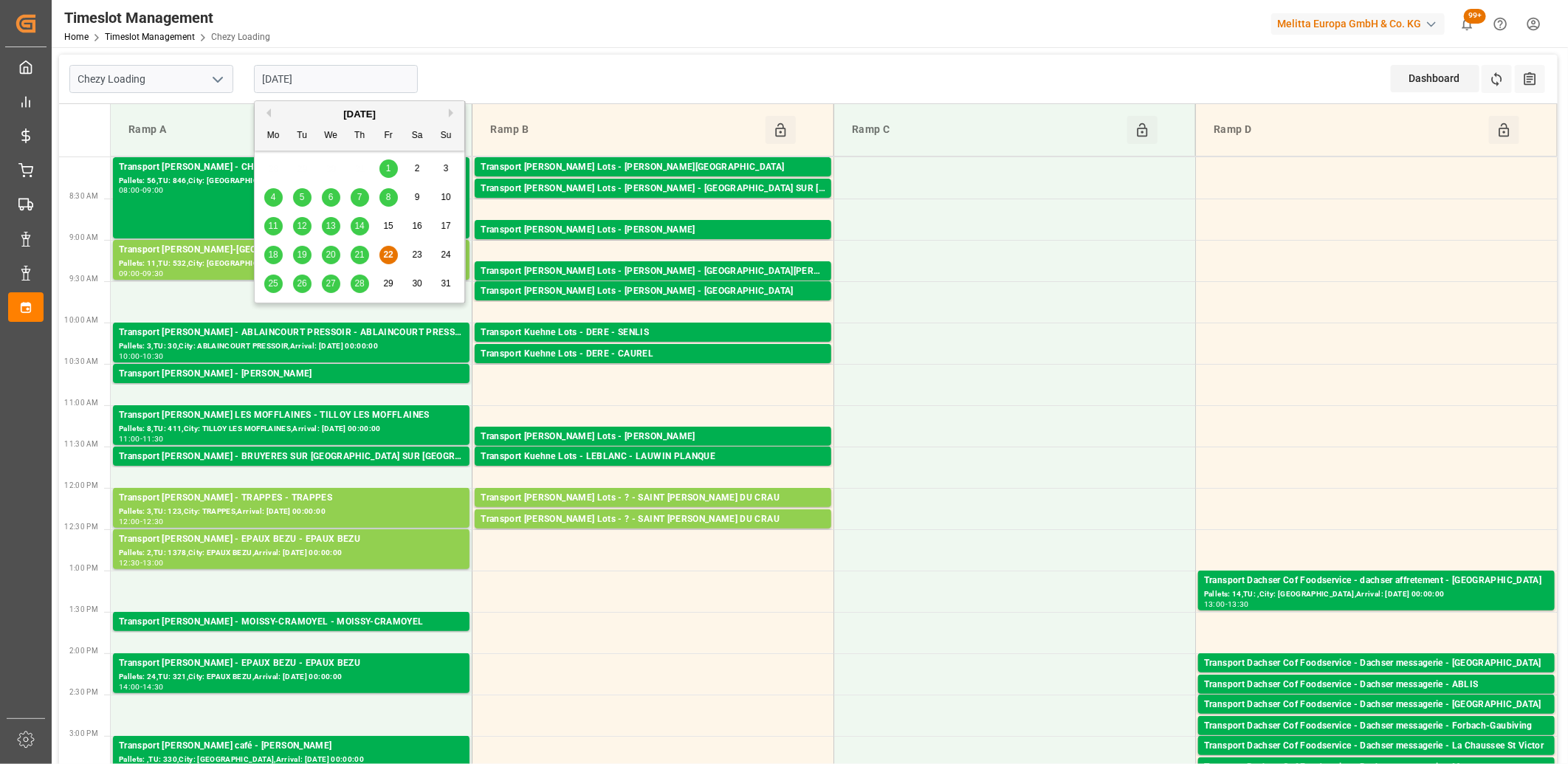
click at [274, 286] on span "25" at bounding box center [273, 283] width 10 height 11
type input "[DATE]"
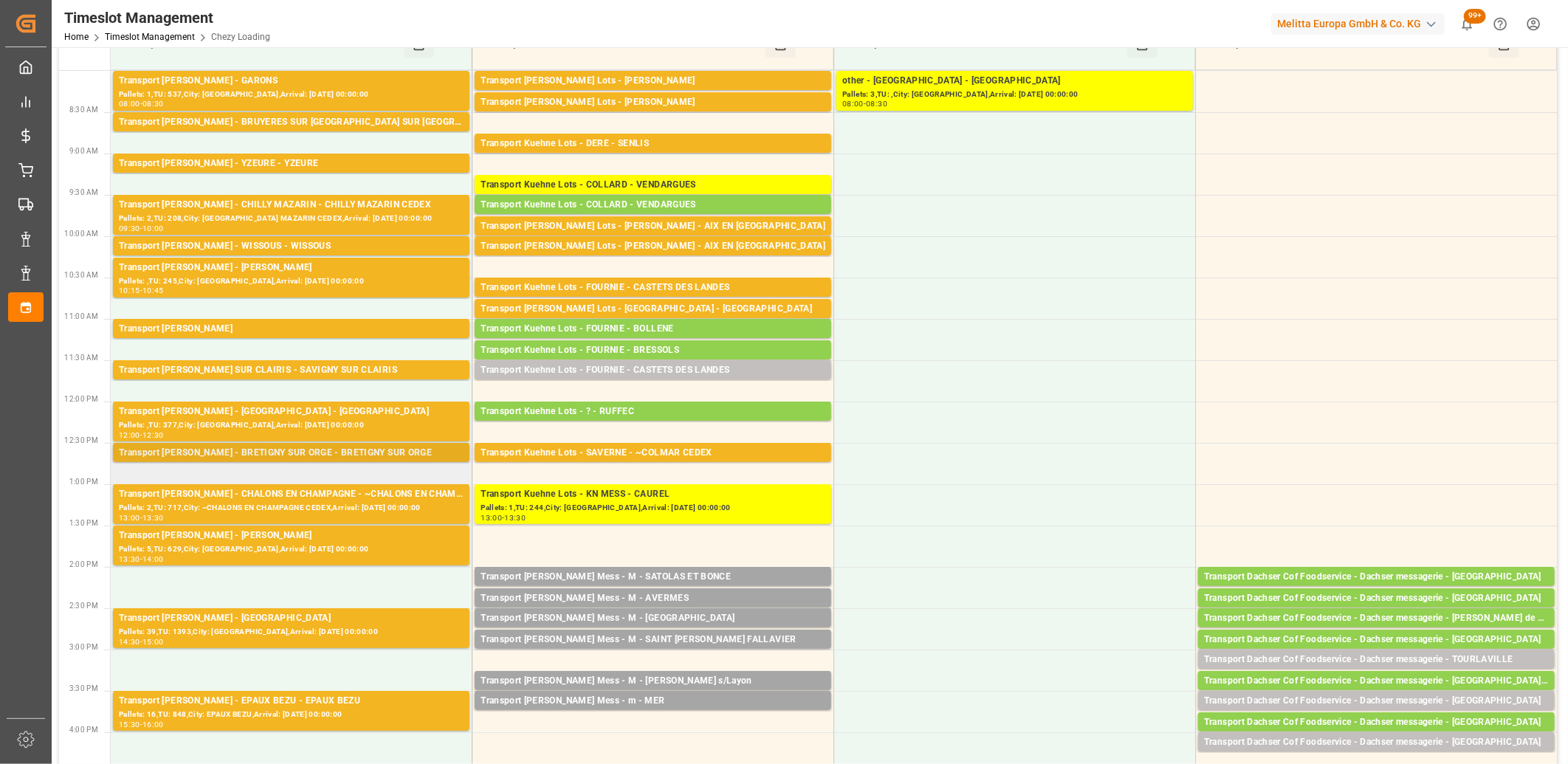
scroll to position [164, 0]
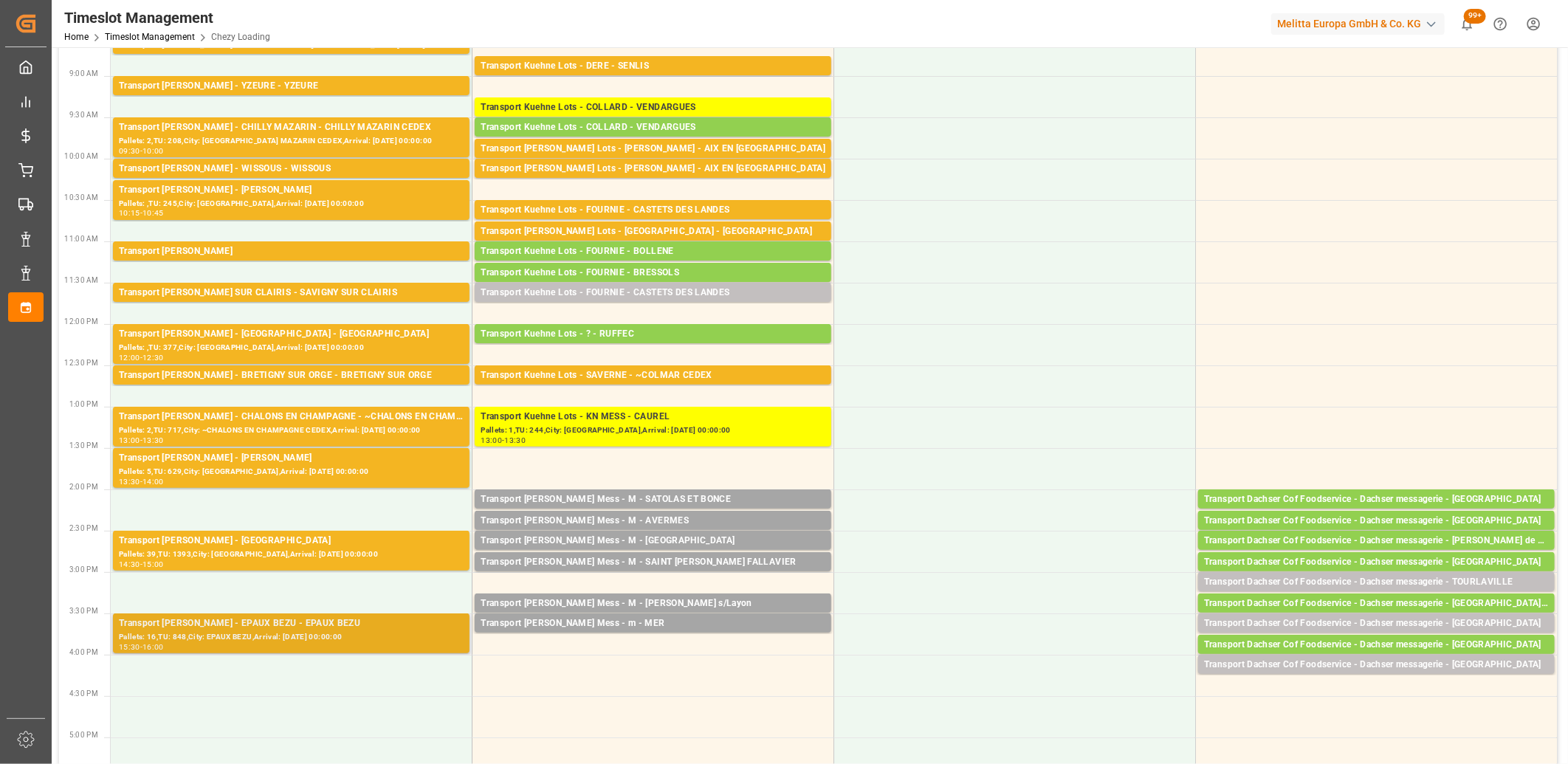
click at [266, 617] on div "Transport [PERSON_NAME] - EPAUX BEZU - EPAUX BEZU" at bounding box center [291, 624] width 344 height 14
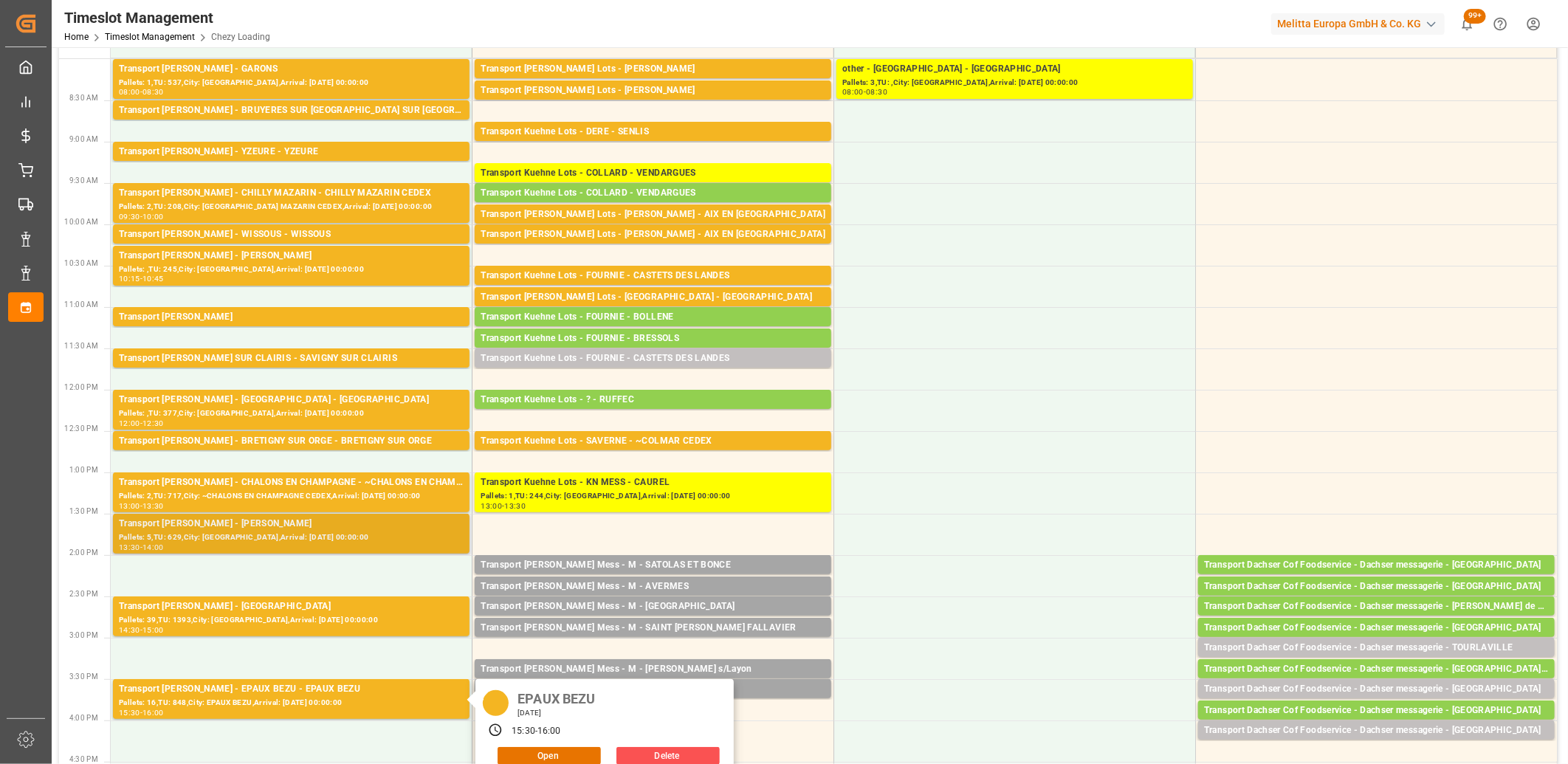
scroll to position [0, 0]
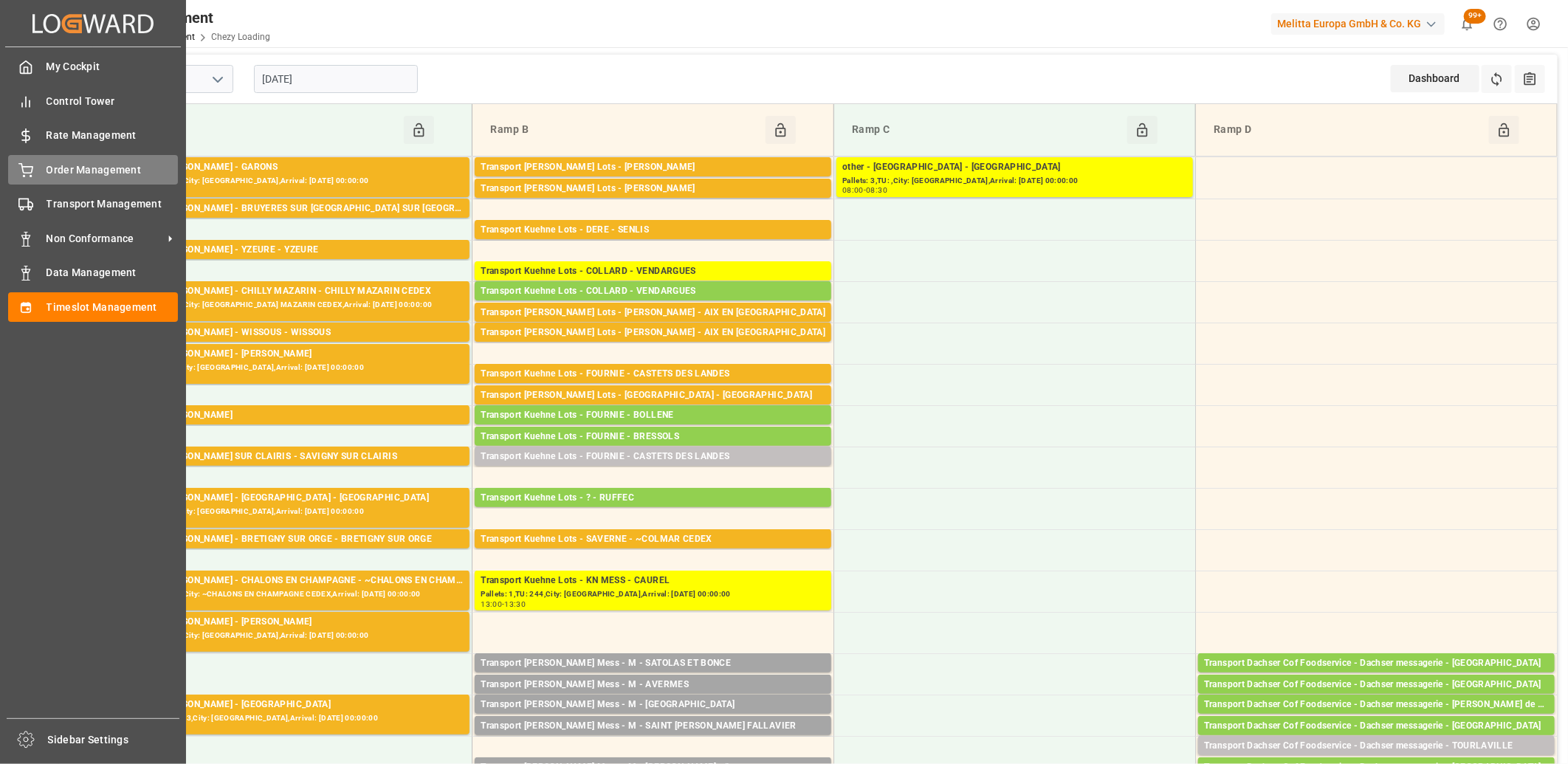
click at [30, 169] on icon at bounding box center [25, 170] width 14 height 14
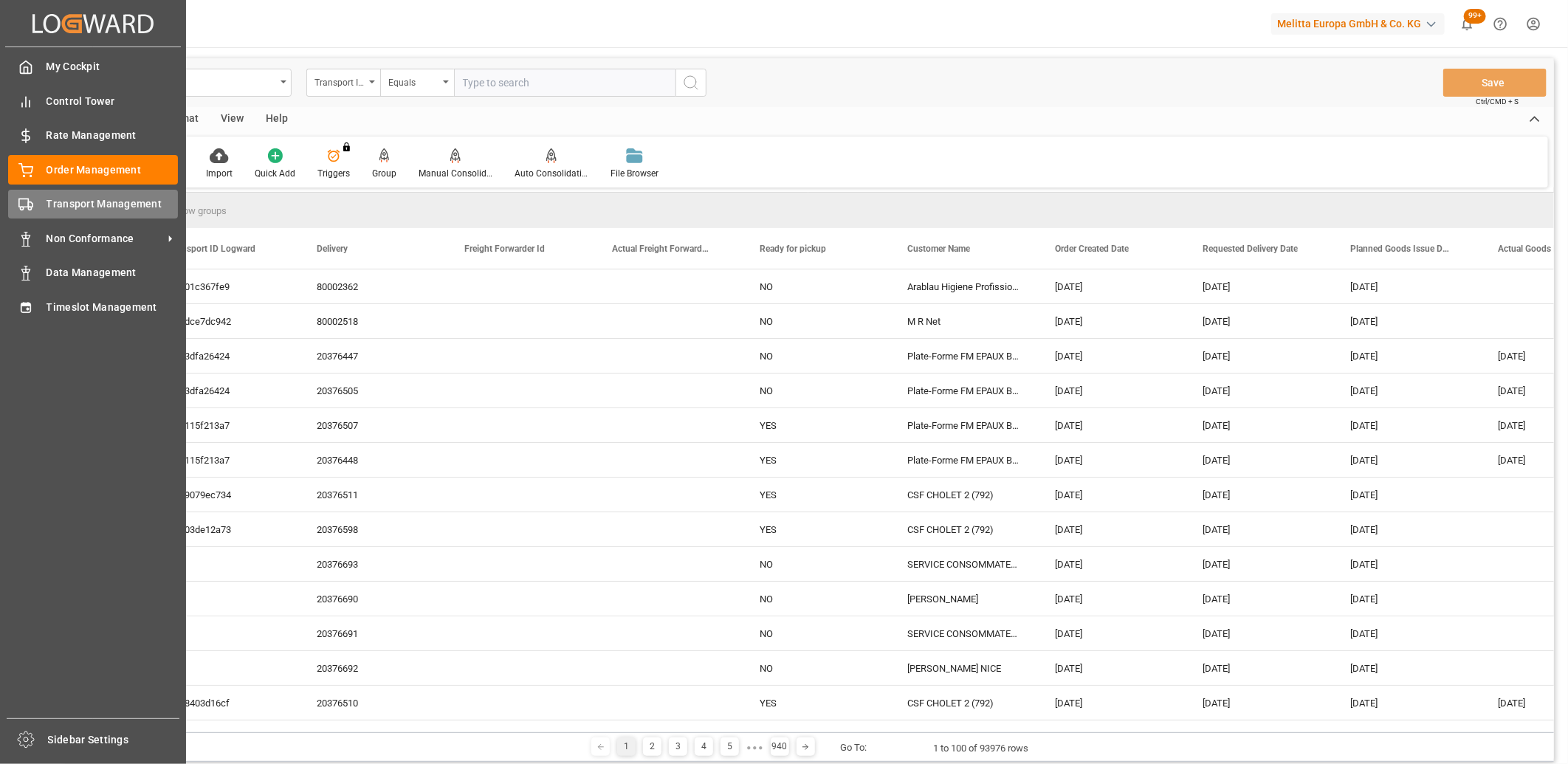
click at [40, 200] on div "Transport Management Transport Management" at bounding box center [92, 204] width 169 height 29
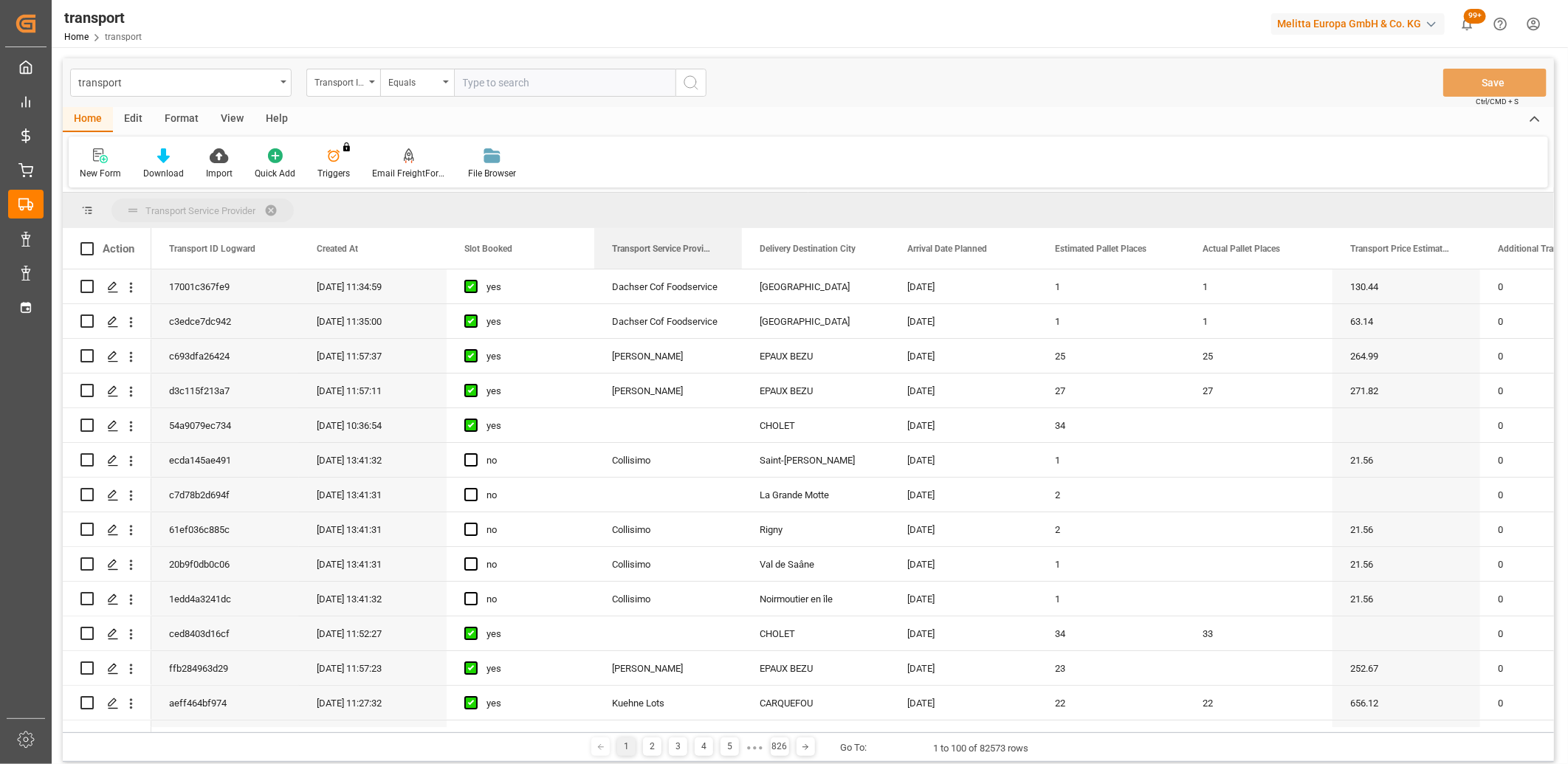
drag, startPoint x: 643, startPoint y: 254, endPoint x: 644, endPoint y: 212, distance: 42.0
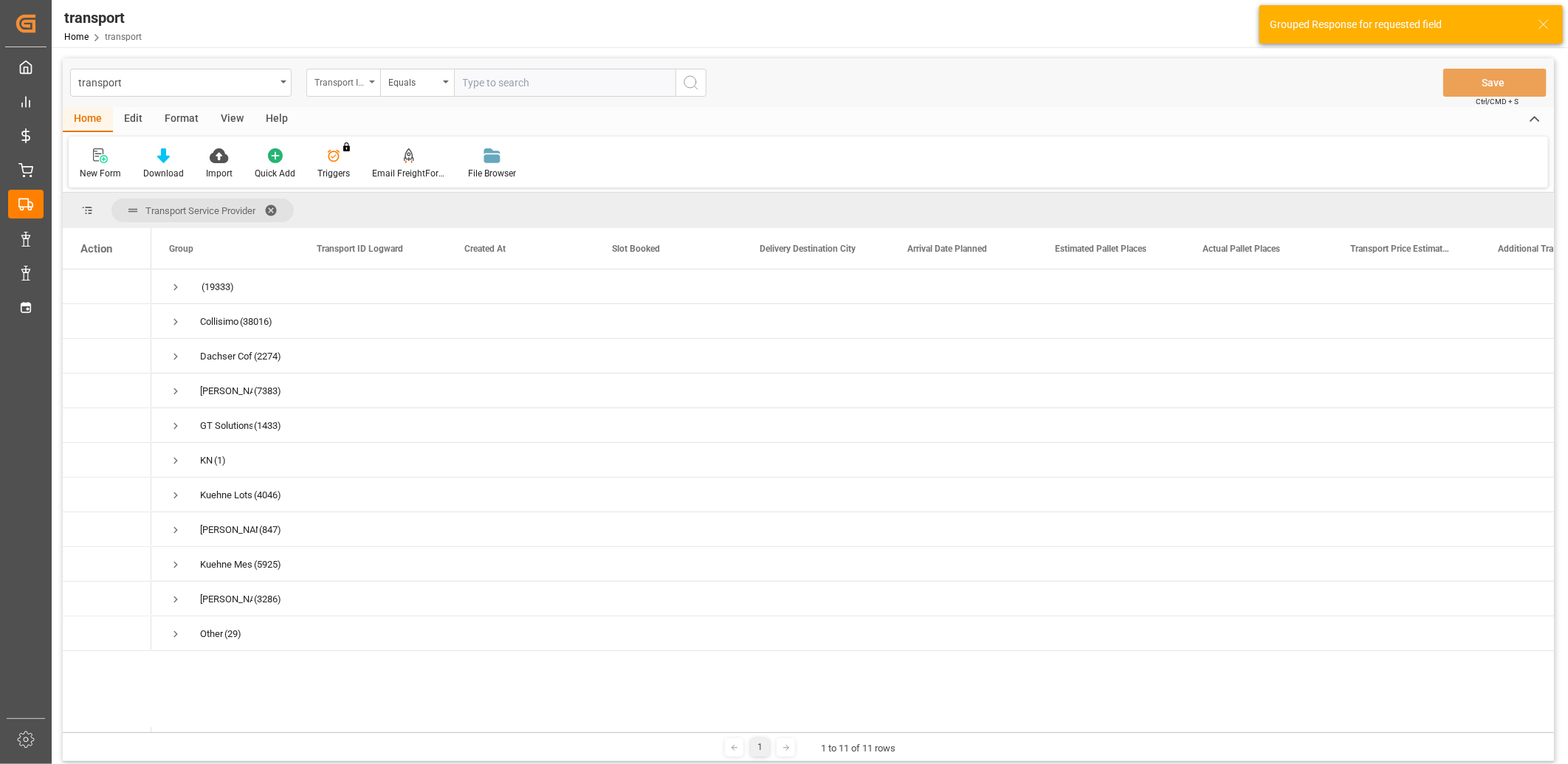
click at [340, 79] on div "Transport ID Logward" at bounding box center [340, 81] width 50 height 17
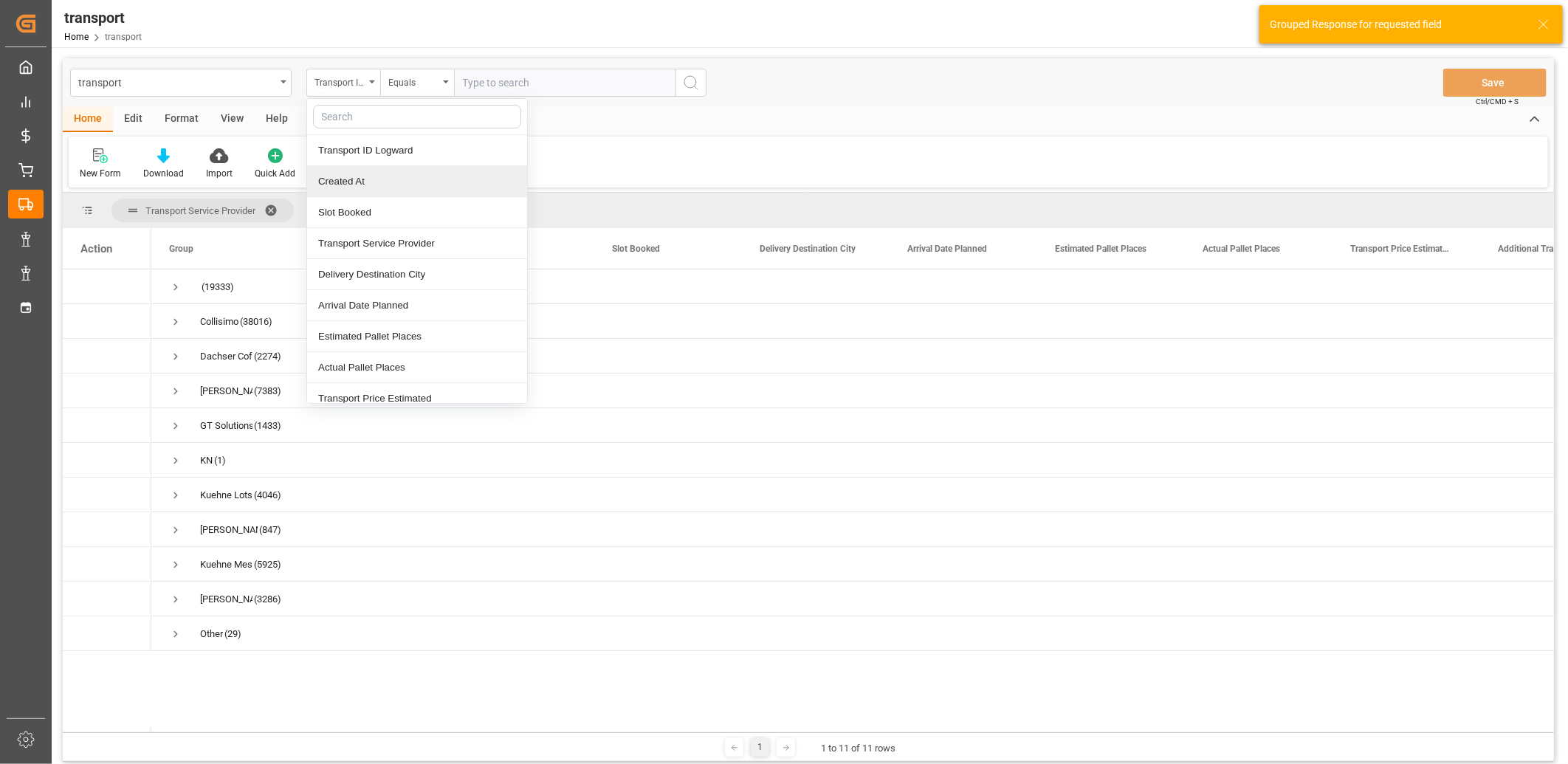
click at [329, 179] on div "Created At" at bounding box center [417, 182] width 220 height 31
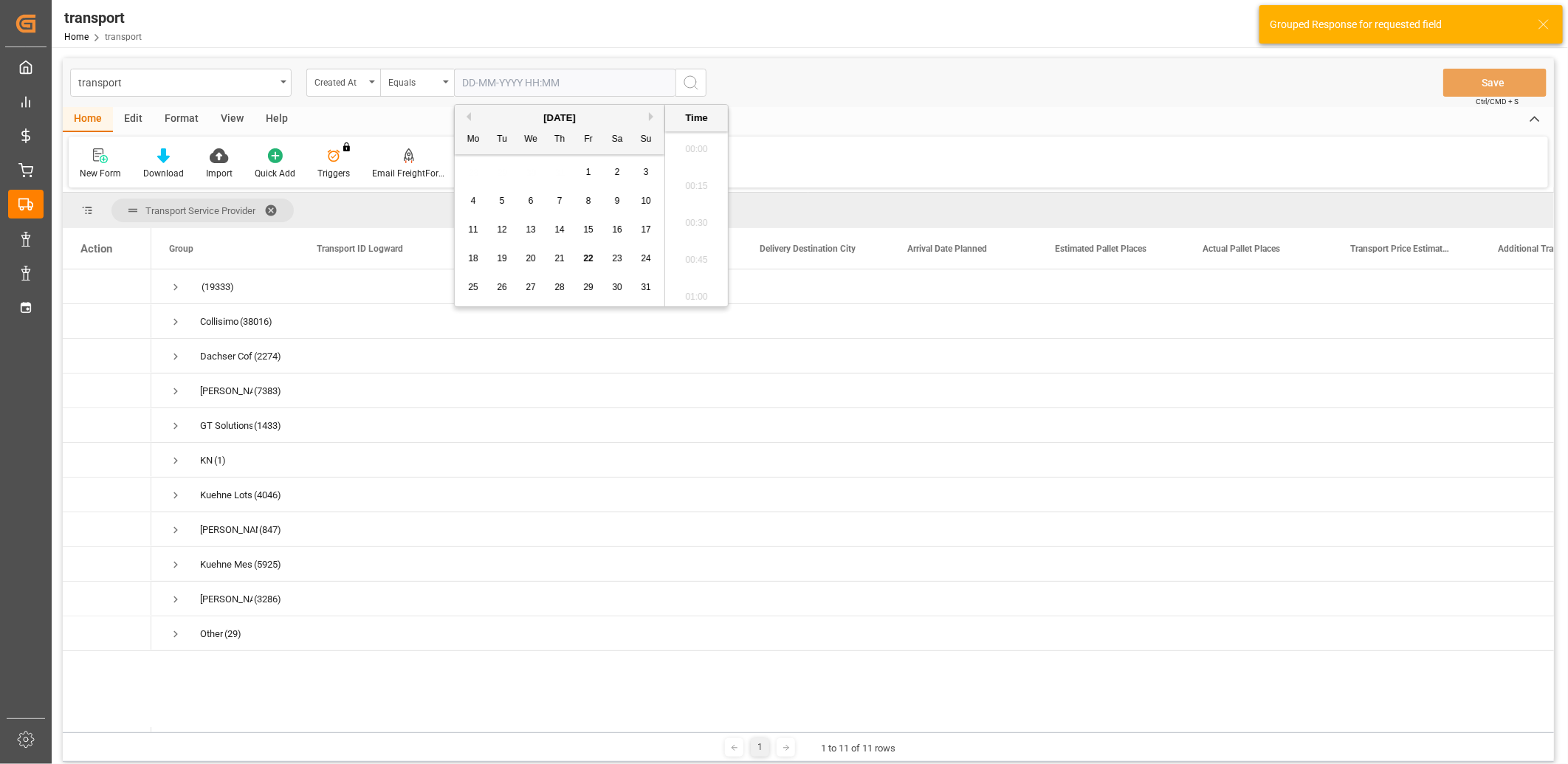
click at [544, 90] on input "text" at bounding box center [565, 82] width 221 height 28
click at [593, 255] on span "22" at bounding box center [588, 258] width 10 height 11
type input "[DATE] 00:00"
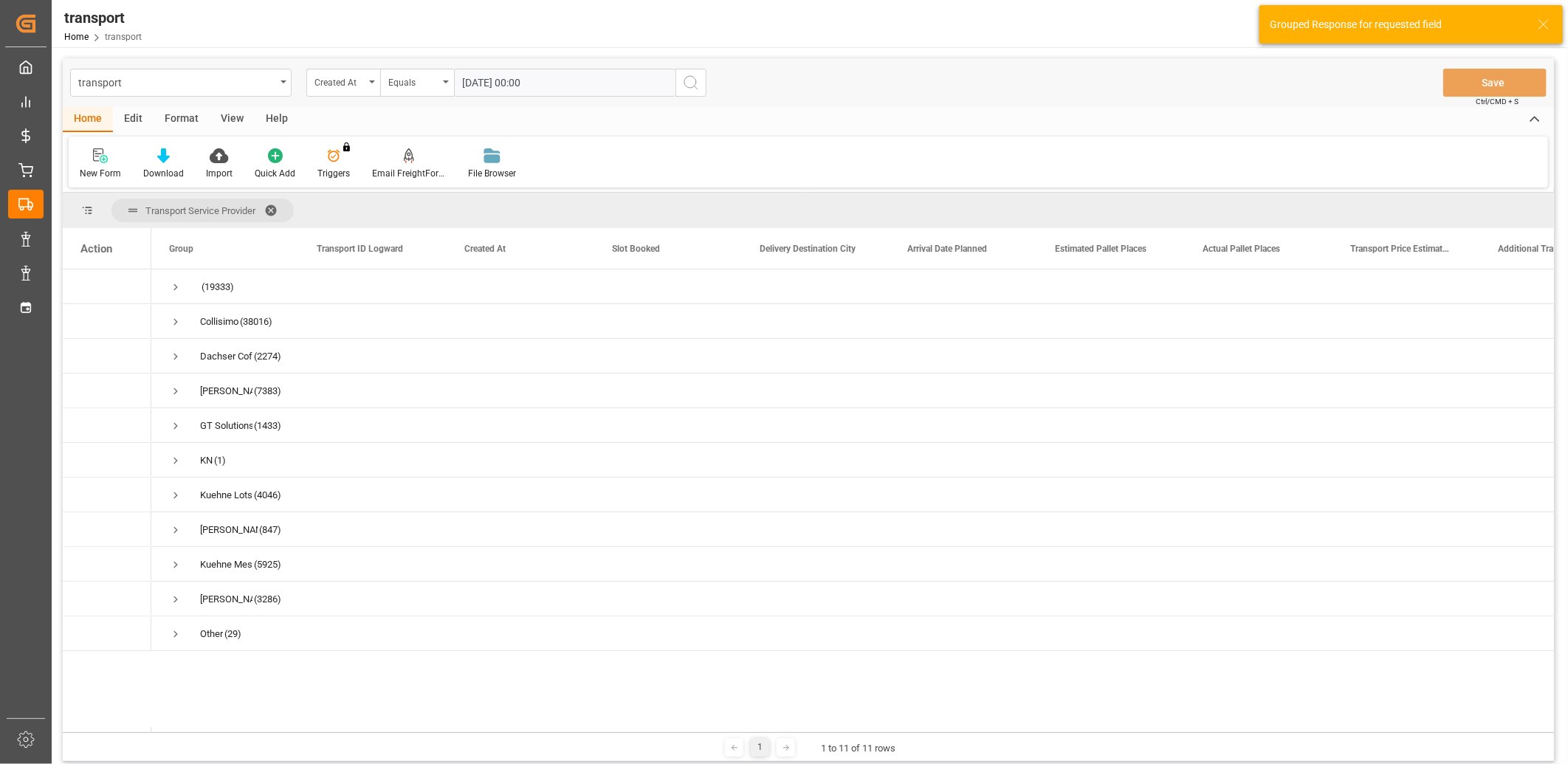
click at [693, 86] on icon "search button" at bounding box center [691, 83] width 17 height 17
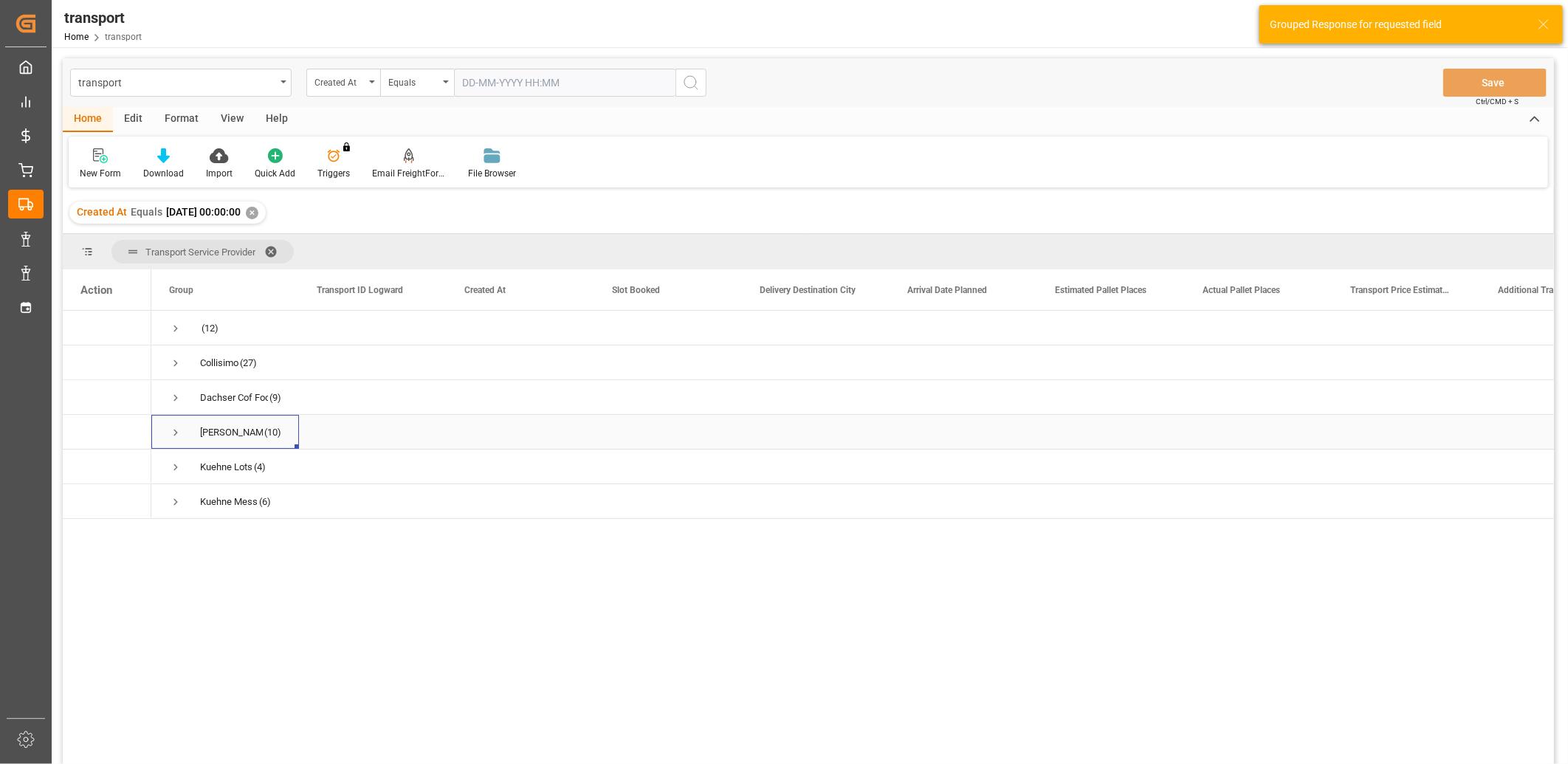
click at [173, 437] on span "Press SPACE to select this row." at bounding box center [176, 433] width 13 height 13
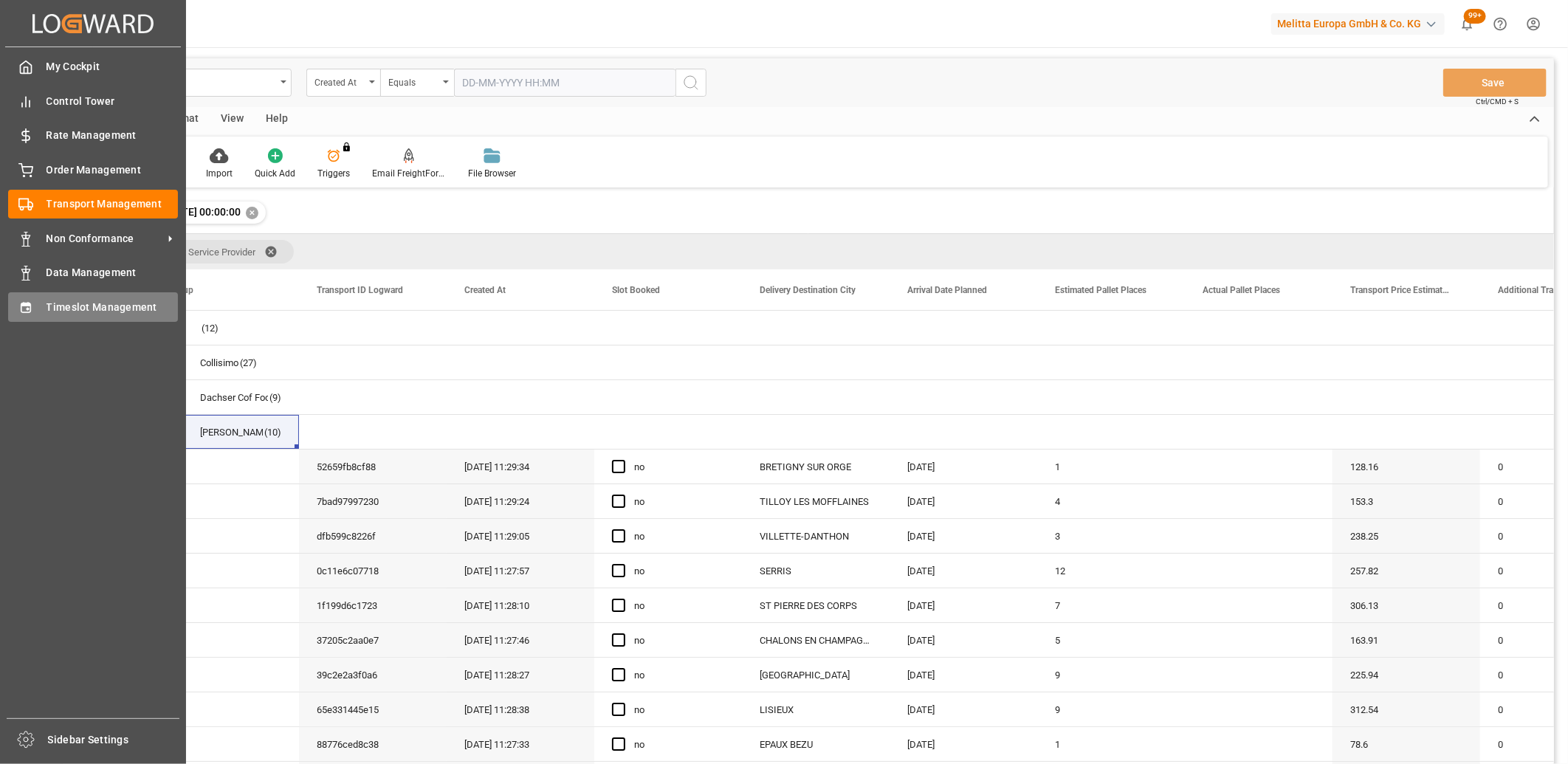
click at [20, 300] on icon at bounding box center [25, 307] width 14 height 14
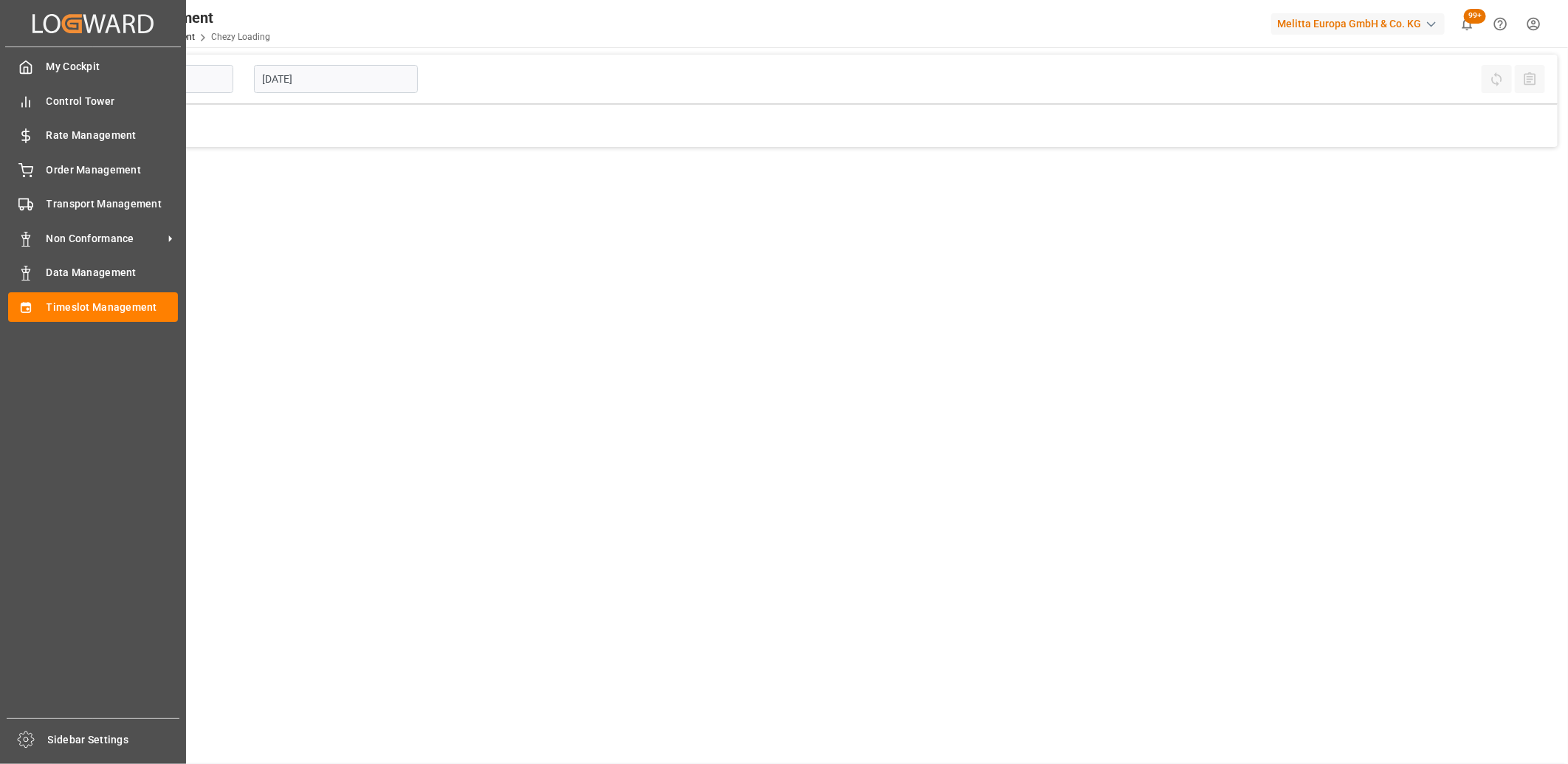
type input "Chezy Loading"
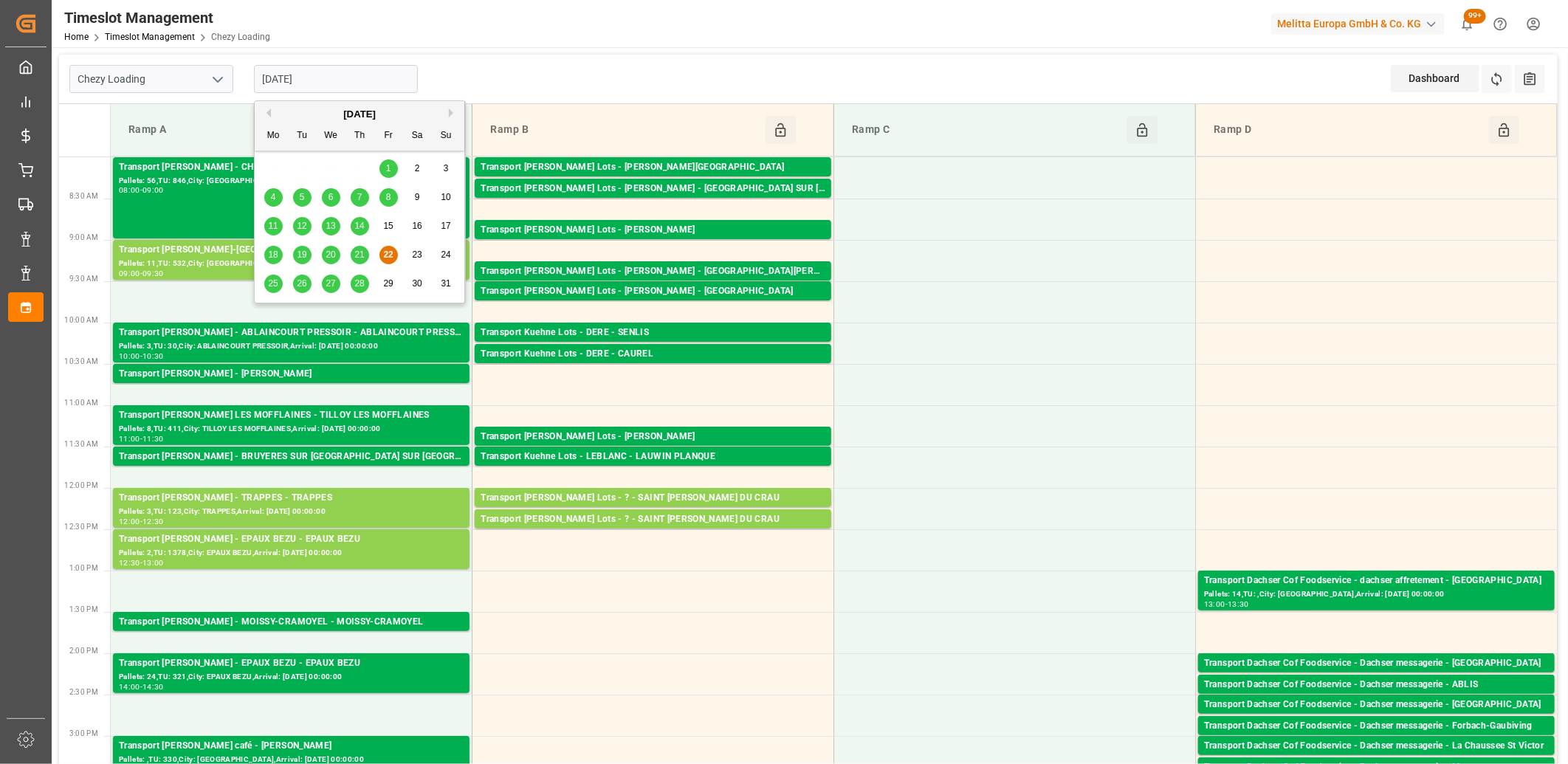
click at [321, 74] on input "[DATE]" at bounding box center [336, 79] width 164 height 28
click at [301, 287] on span "26" at bounding box center [301, 283] width 10 height 11
type input "[DATE]"
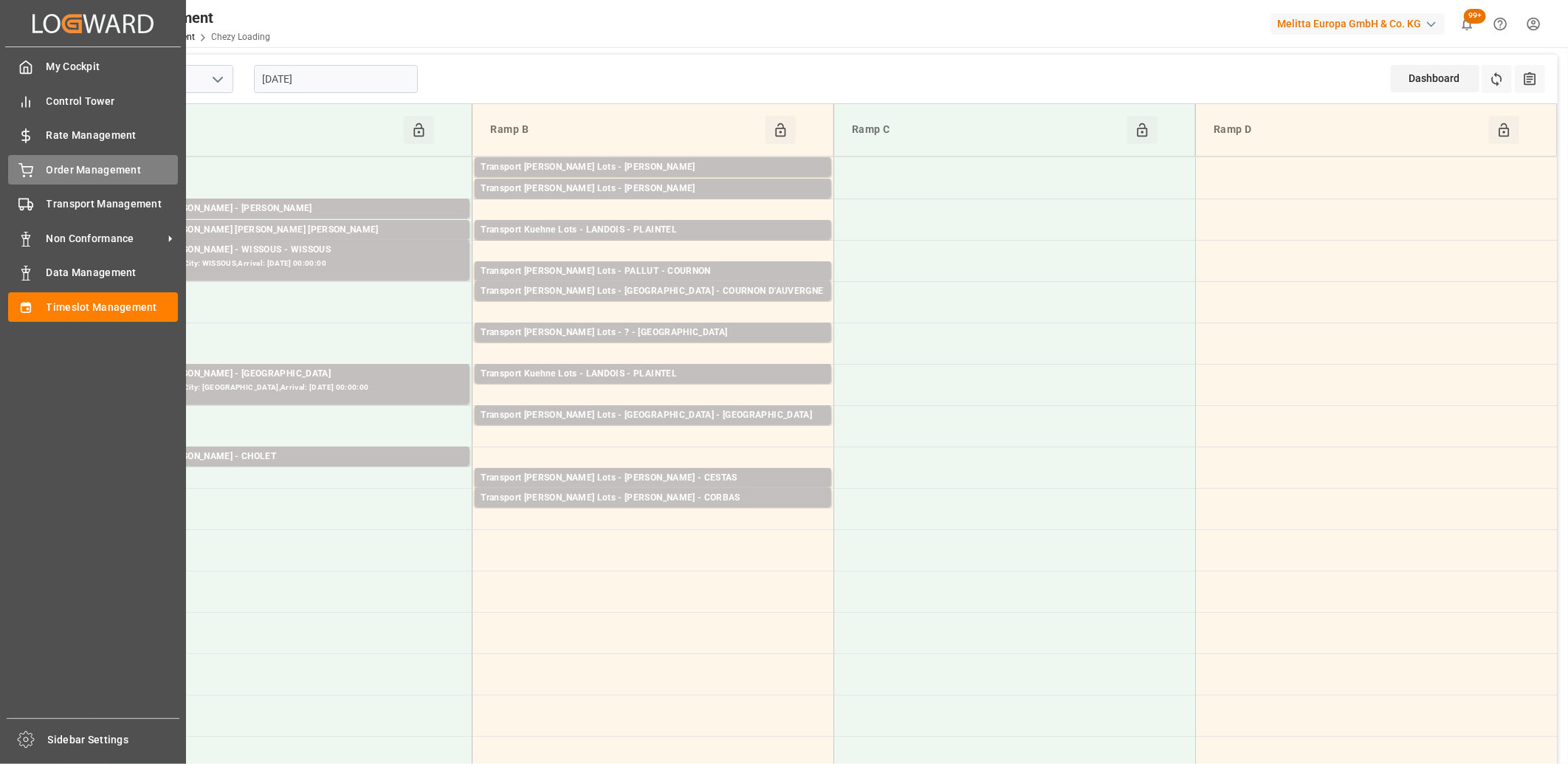
click at [27, 166] on icon at bounding box center [25, 170] width 14 height 14
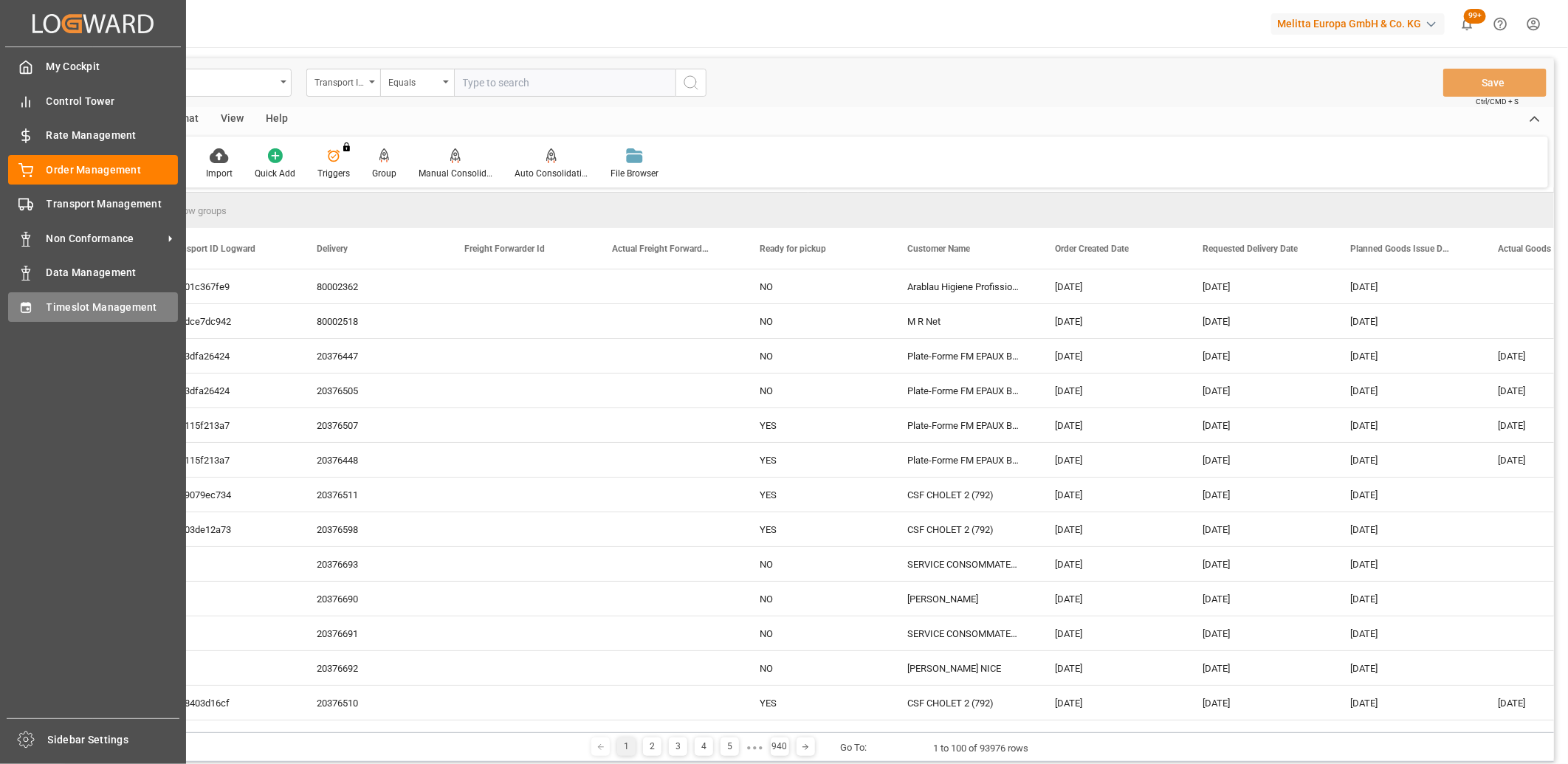
click at [25, 316] on div "Timeslot Management Timeslot Management" at bounding box center [92, 307] width 169 height 29
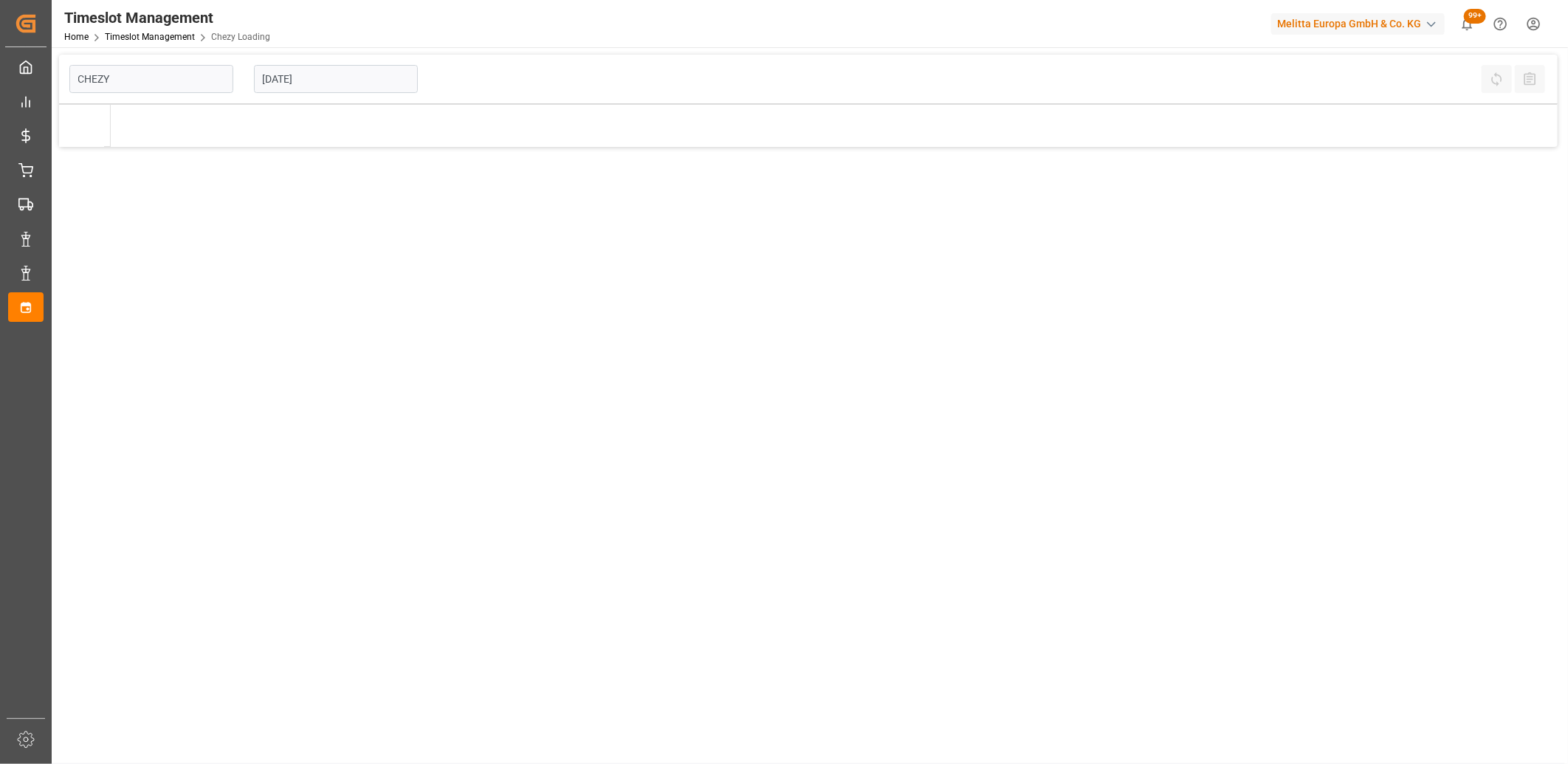
type input "Chezy Loading"
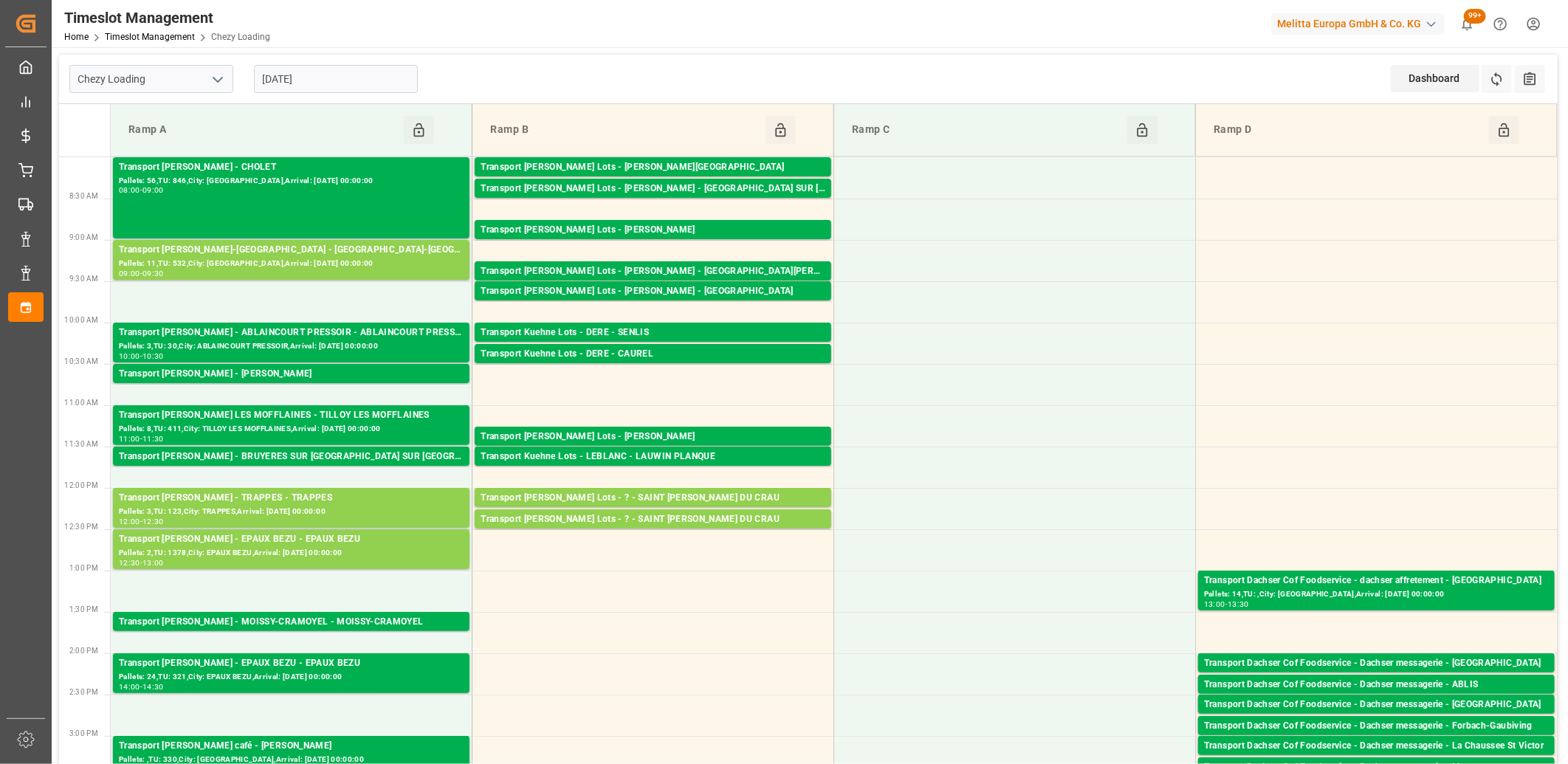
click at [356, 88] on input "[DATE]" at bounding box center [336, 79] width 164 height 28
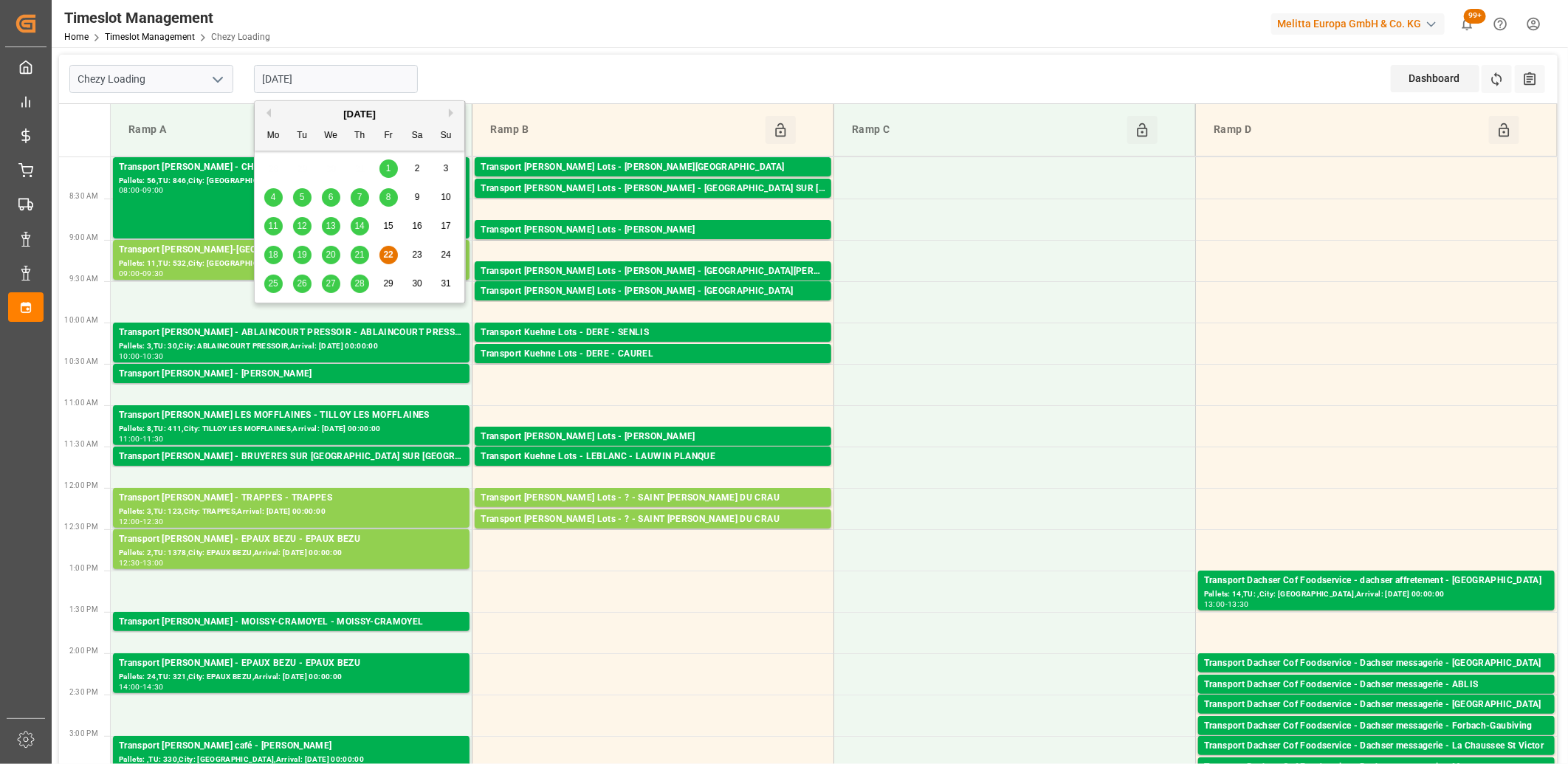
click at [274, 281] on span "25" at bounding box center [273, 283] width 10 height 11
type input "[DATE]"
